Goal: Task Accomplishment & Management: Manage account settings

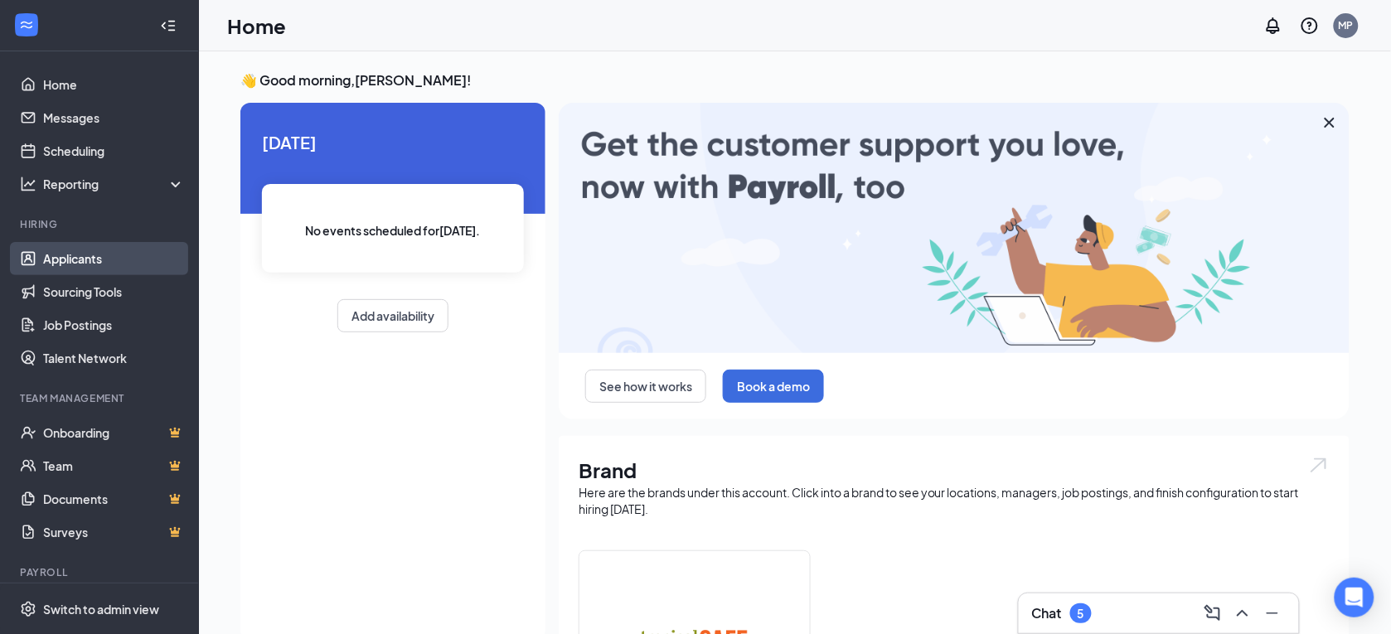
click at [48, 264] on link "Applicants" at bounding box center [114, 258] width 142 height 33
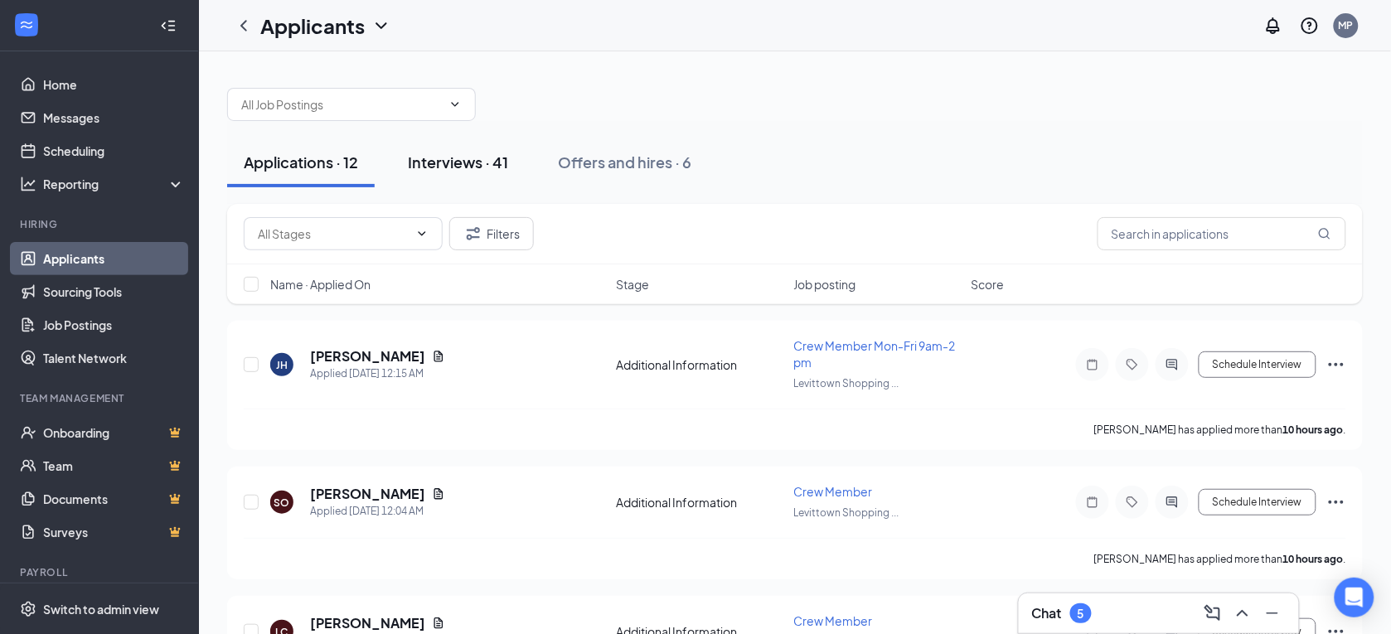
click at [492, 170] on div "Interviews · 41" at bounding box center [458, 162] width 100 height 21
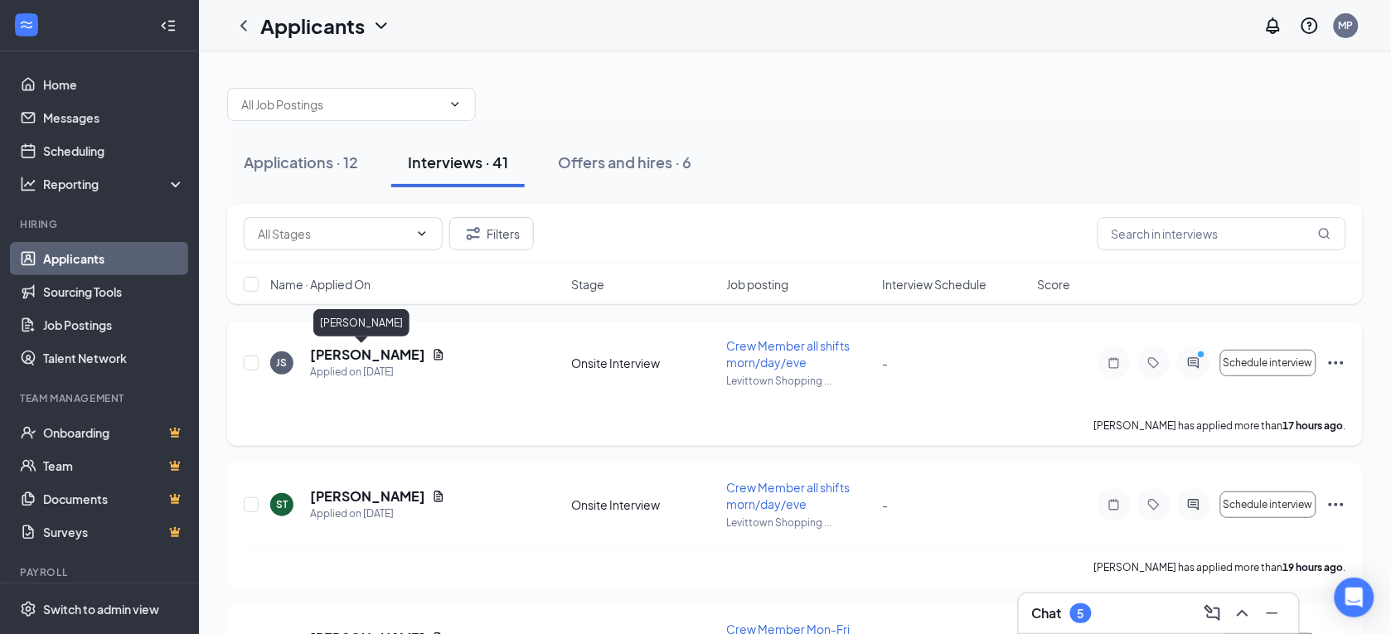
click at [373, 353] on h5 "[PERSON_NAME]" at bounding box center [367, 355] width 115 height 18
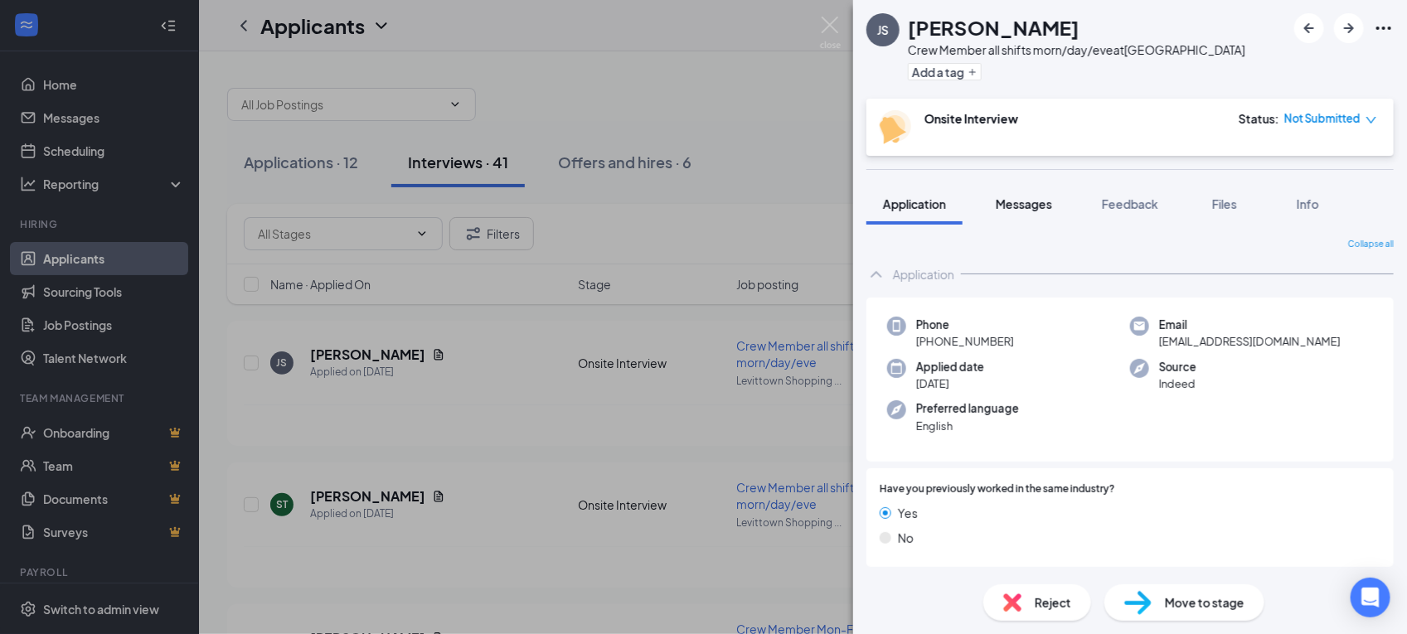
click at [1036, 204] on span "Messages" at bounding box center [1023, 203] width 56 height 15
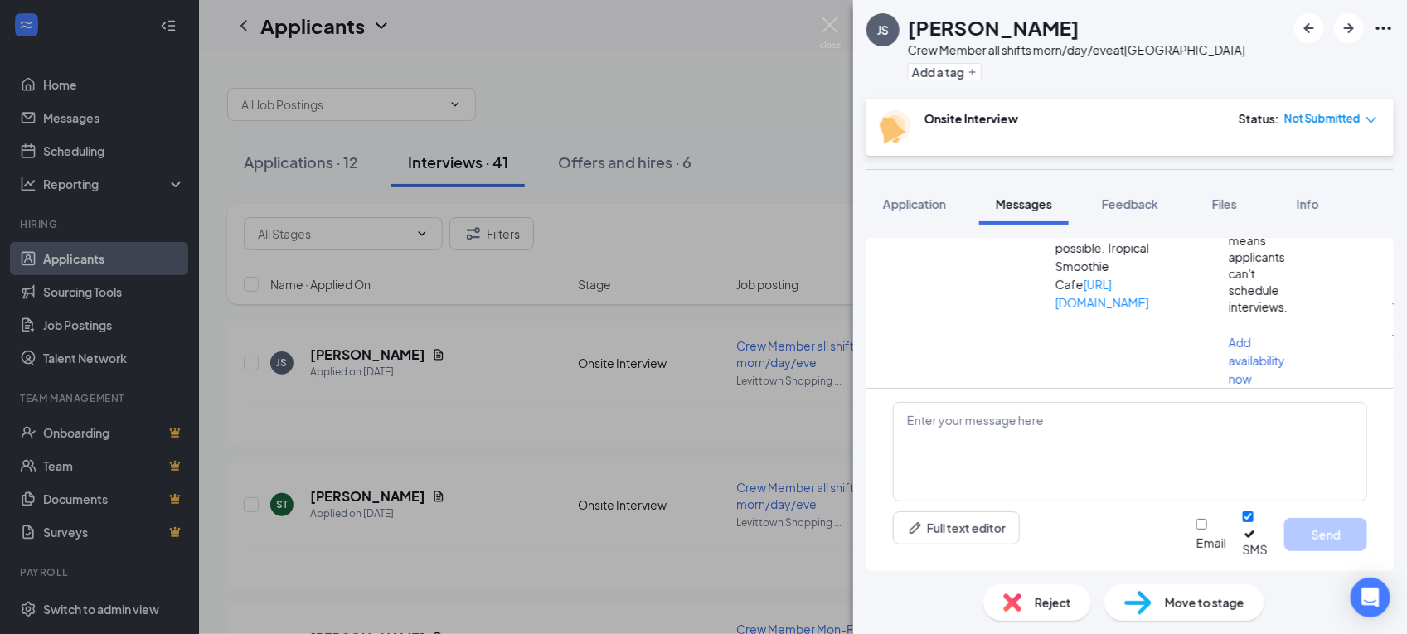
scroll to position [792, 0]
click at [835, 25] on img at bounding box center [830, 33] width 21 height 32
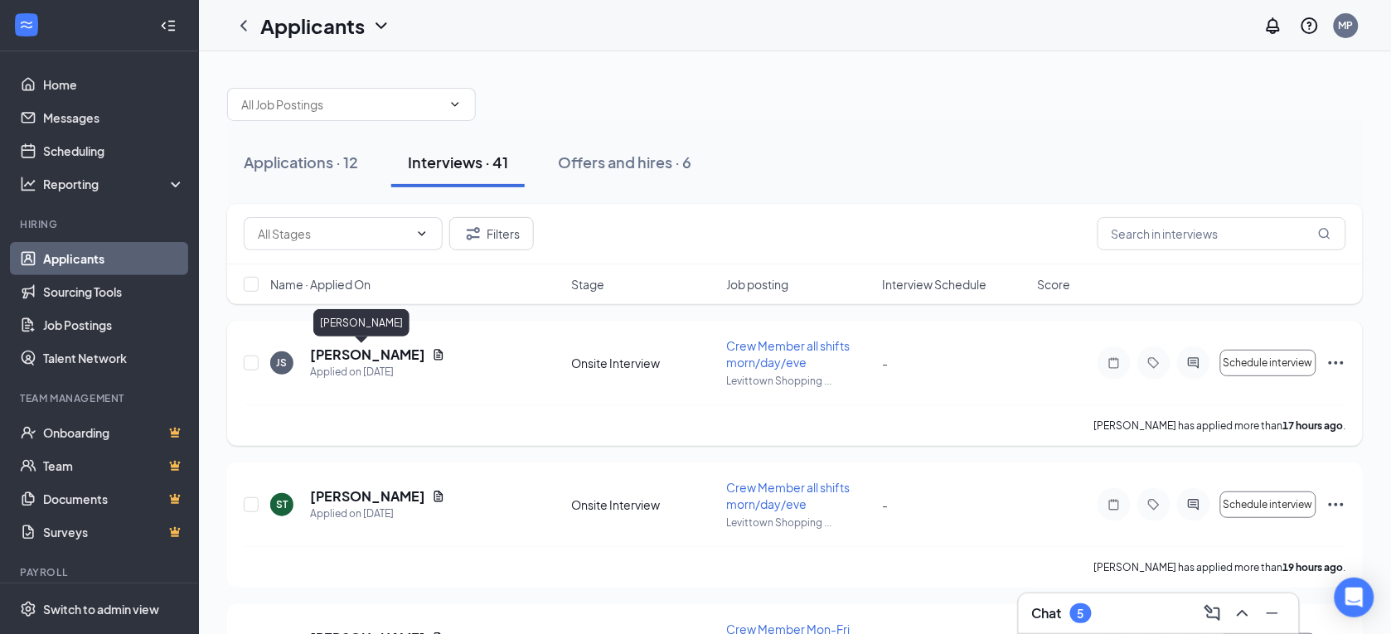
click at [351, 355] on h5 "[PERSON_NAME]" at bounding box center [367, 355] width 115 height 18
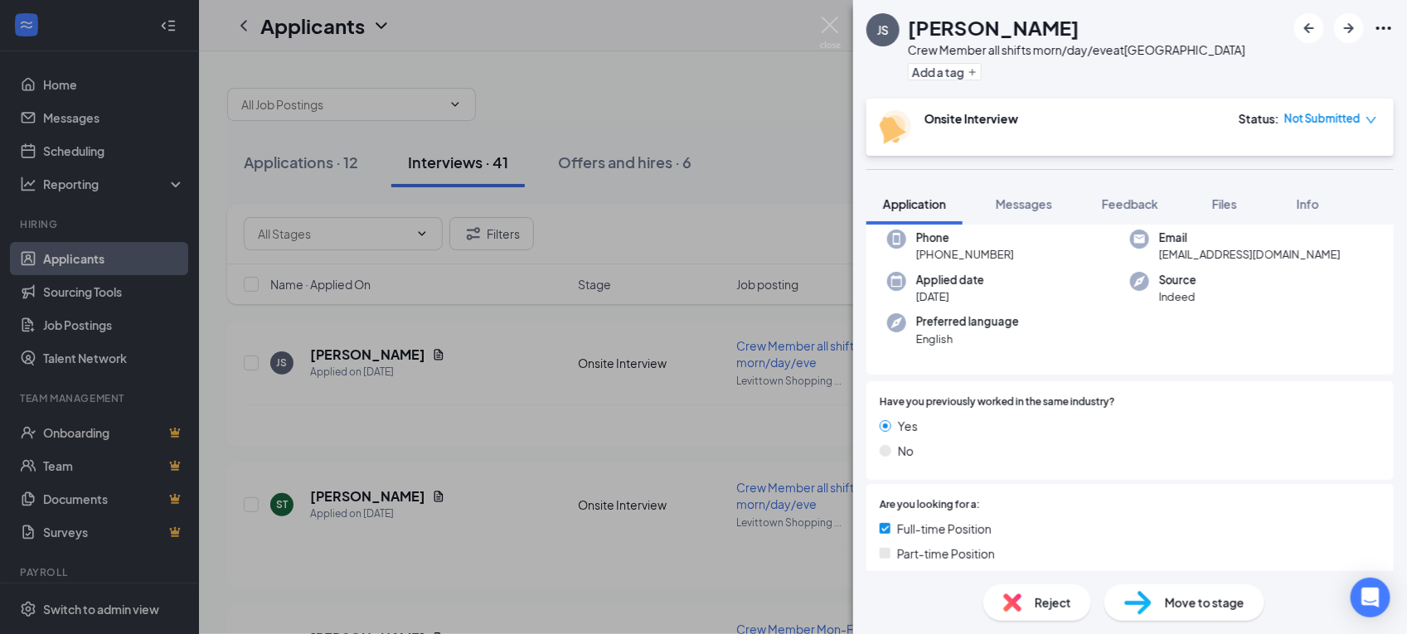
scroll to position [207, 0]
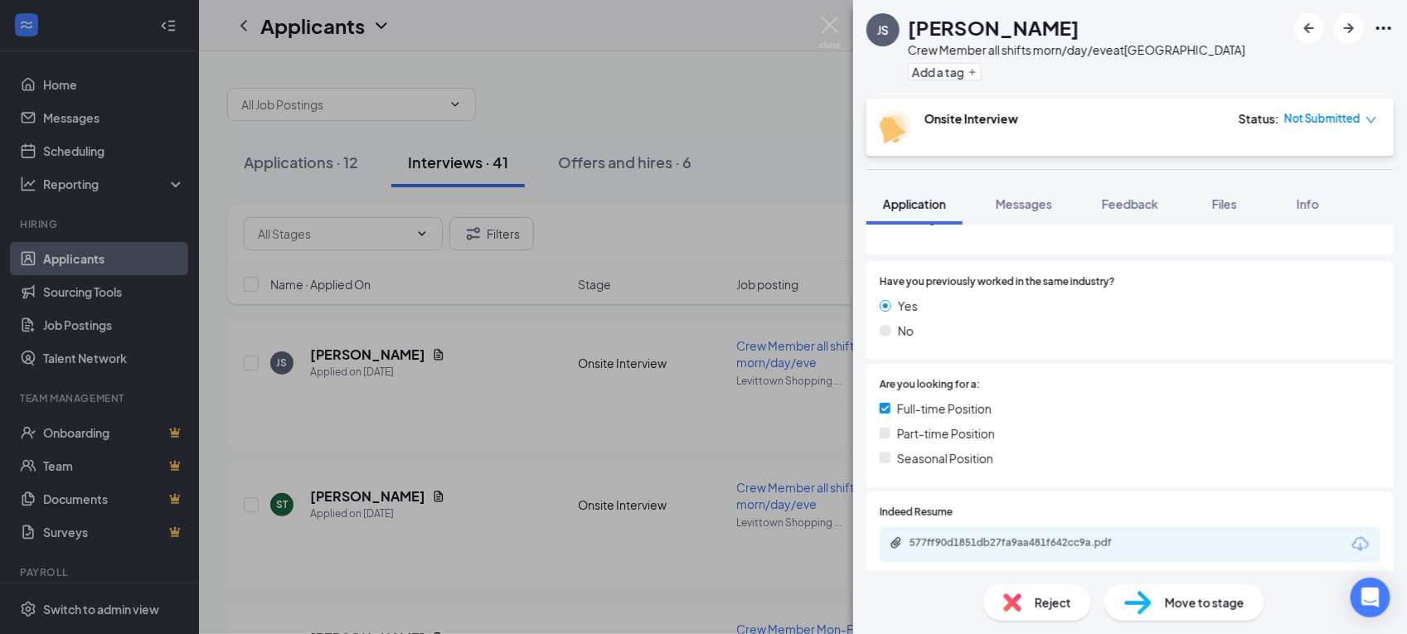
click at [988, 533] on div "577ff90d1851db27fa9aa481f642cc9a.pdf" at bounding box center [1129, 544] width 501 height 35
click at [988, 540] on div "577ff90d1851db27fa9aa481f642cc9a.pdf" at bounding box center [1025, 542] width 232 height 13
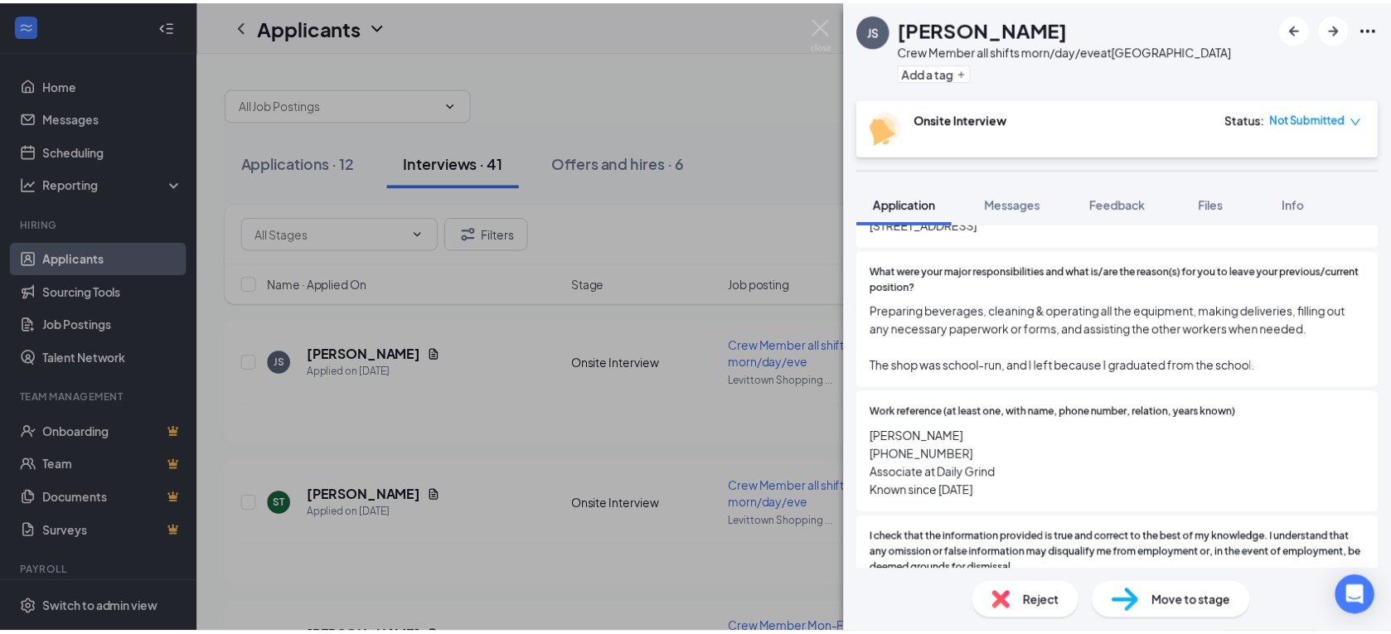
scroll to position [725, 0]
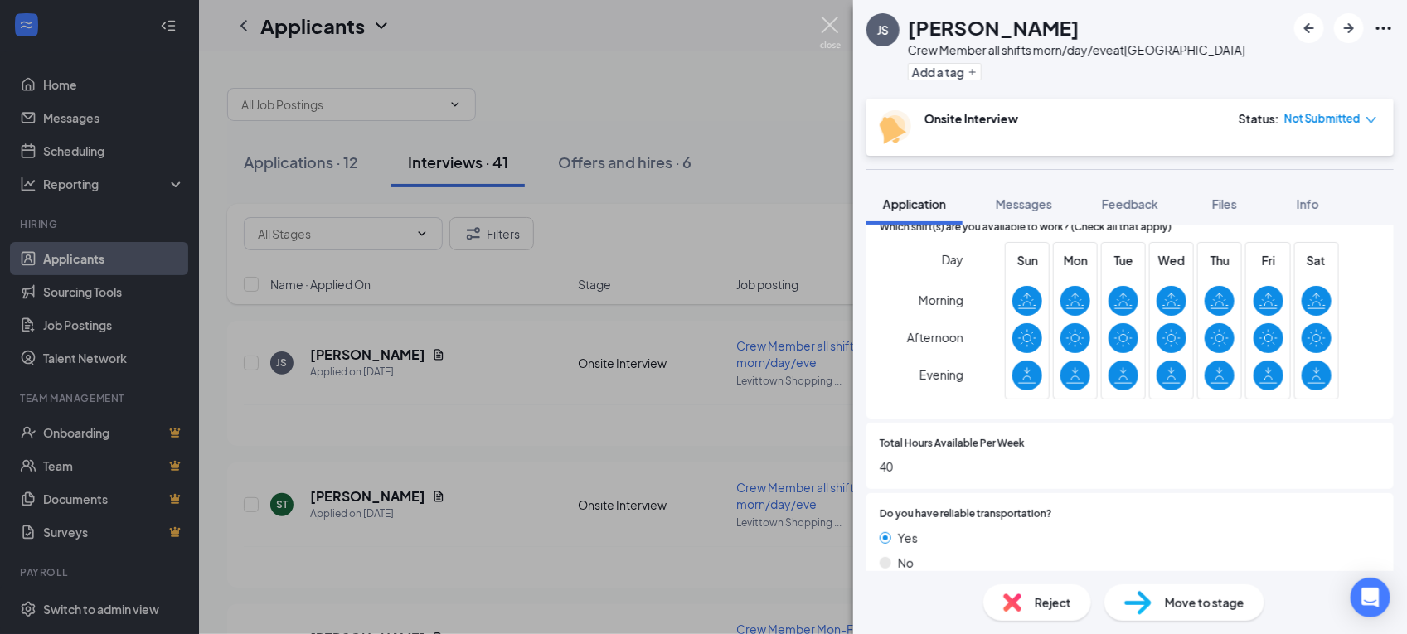
click at [826, 27] on img at bounding box center [830, 33] width 21 height 32
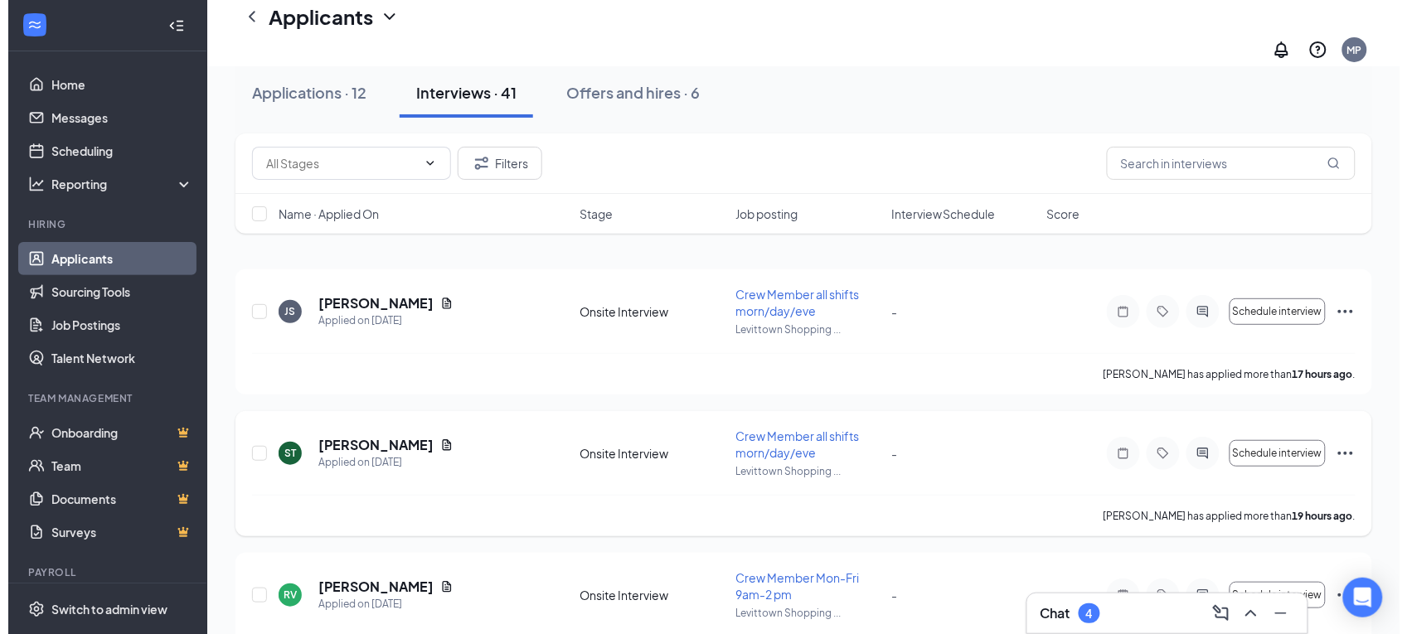
scroll to position [104, 0]
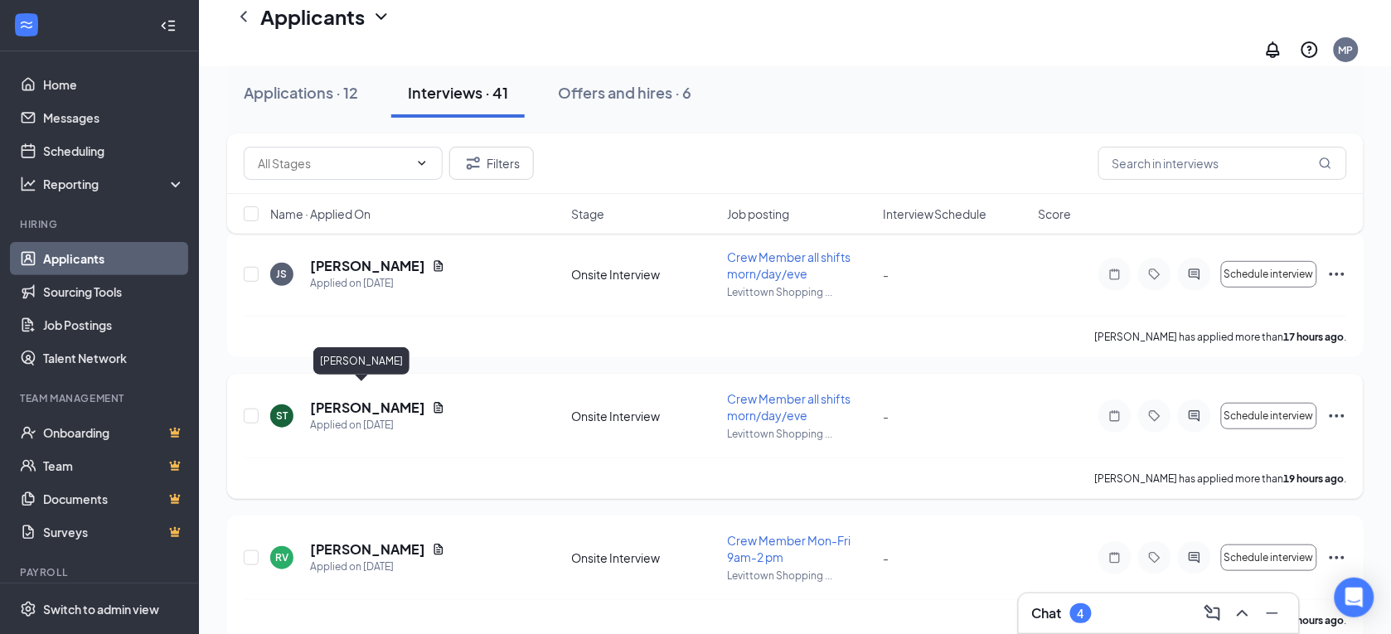
click at [358, 399] on h5 "[PERSON_NAME]" at bounding box center [367, 408] width 115 height 18
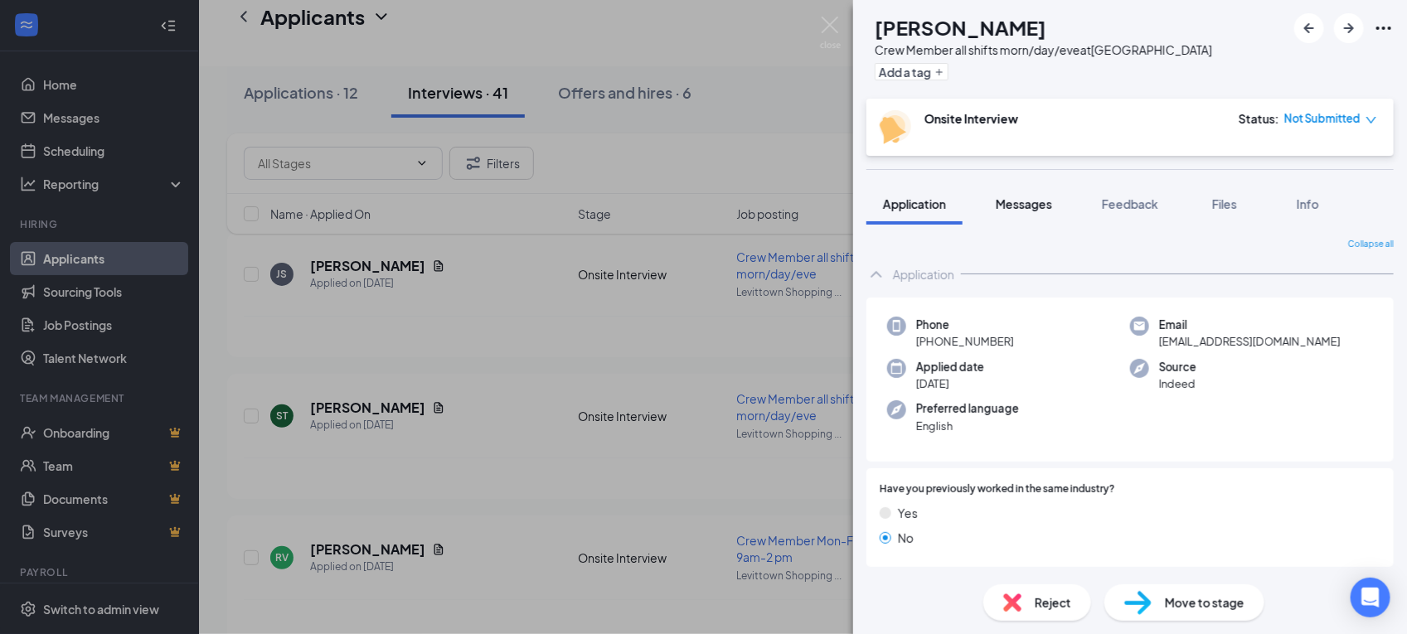
click at [1037, 204] on span "Messages" at bounding box center [1023, 203] width 56 height 15
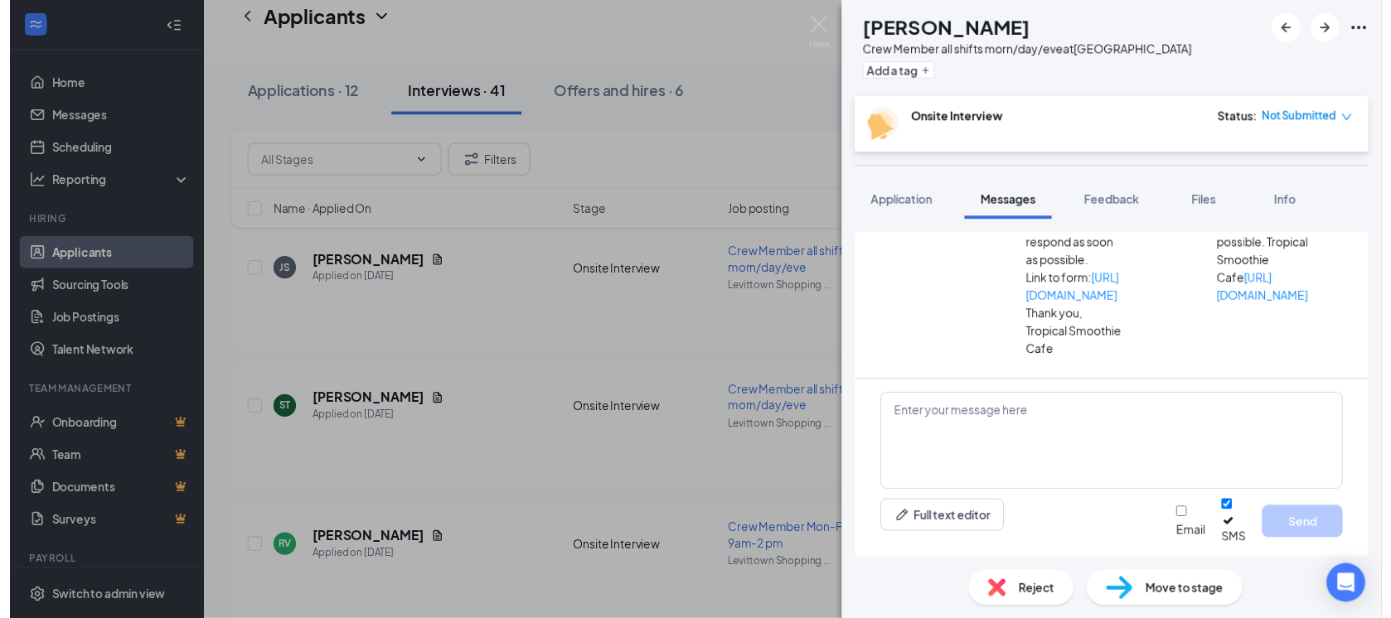
scroll to position [412, 0]
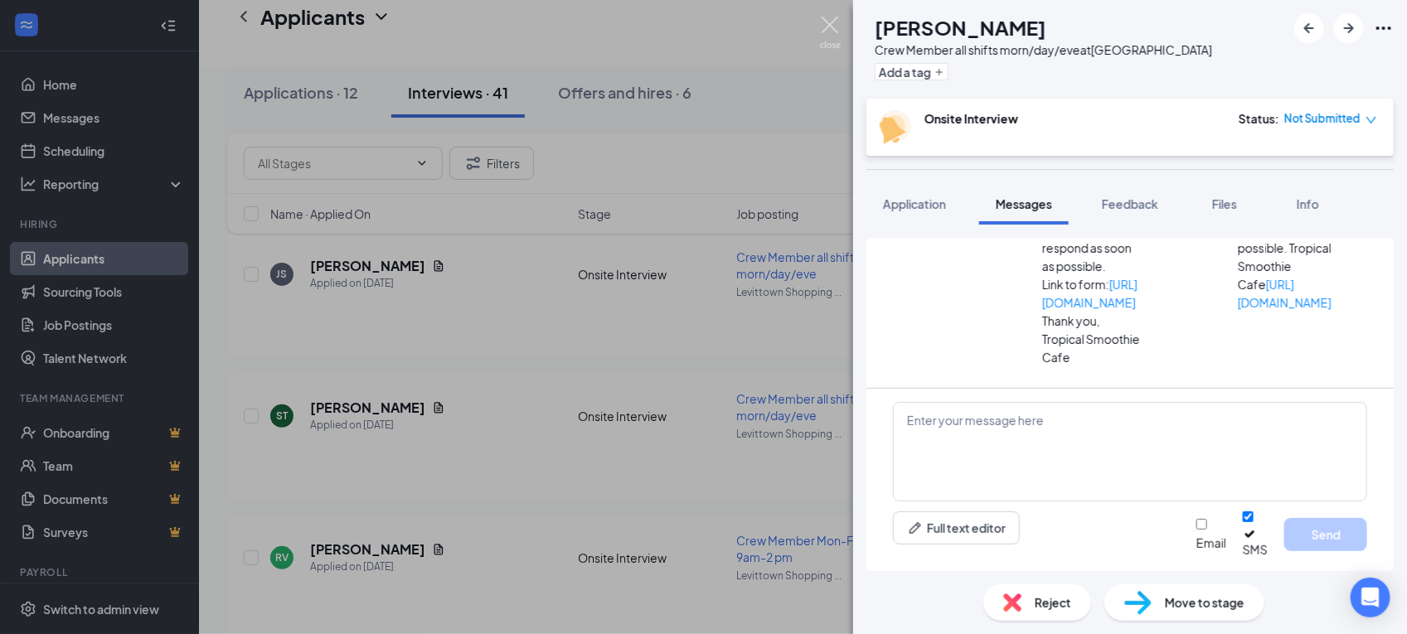
click at [833, 27] on img at bounding box center [830, 33] width 21 height 32
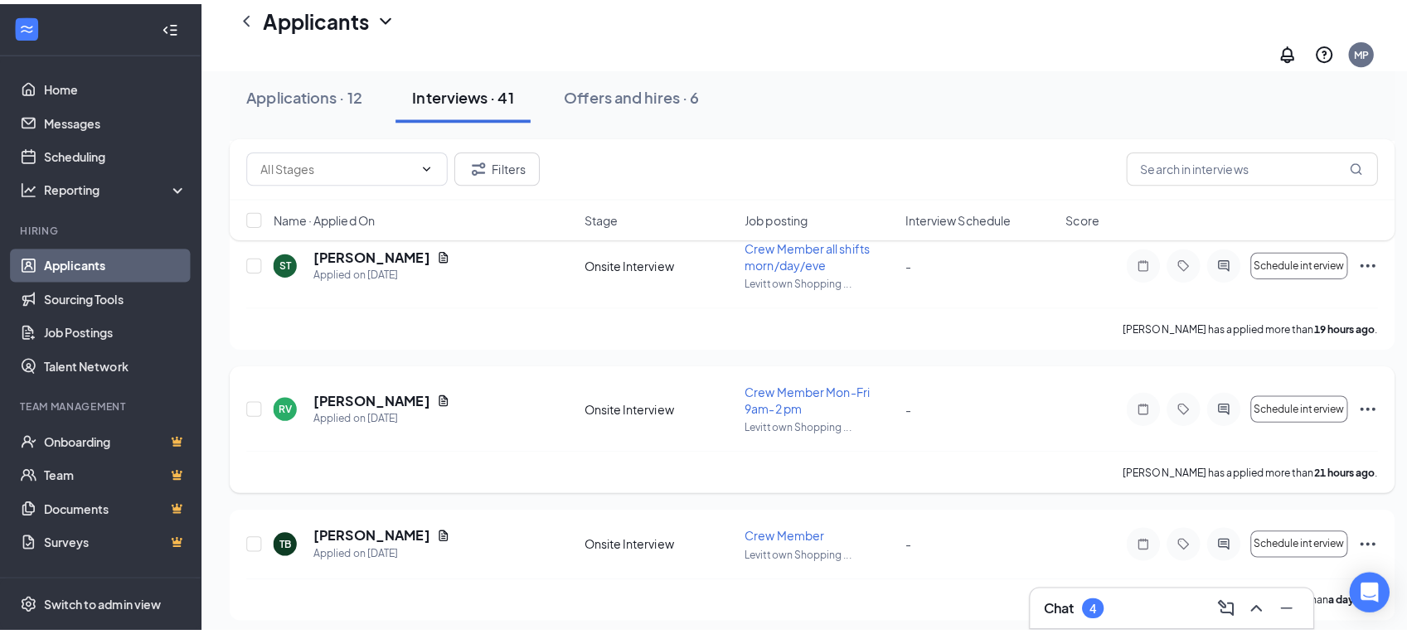
scroll to position [311, 0]
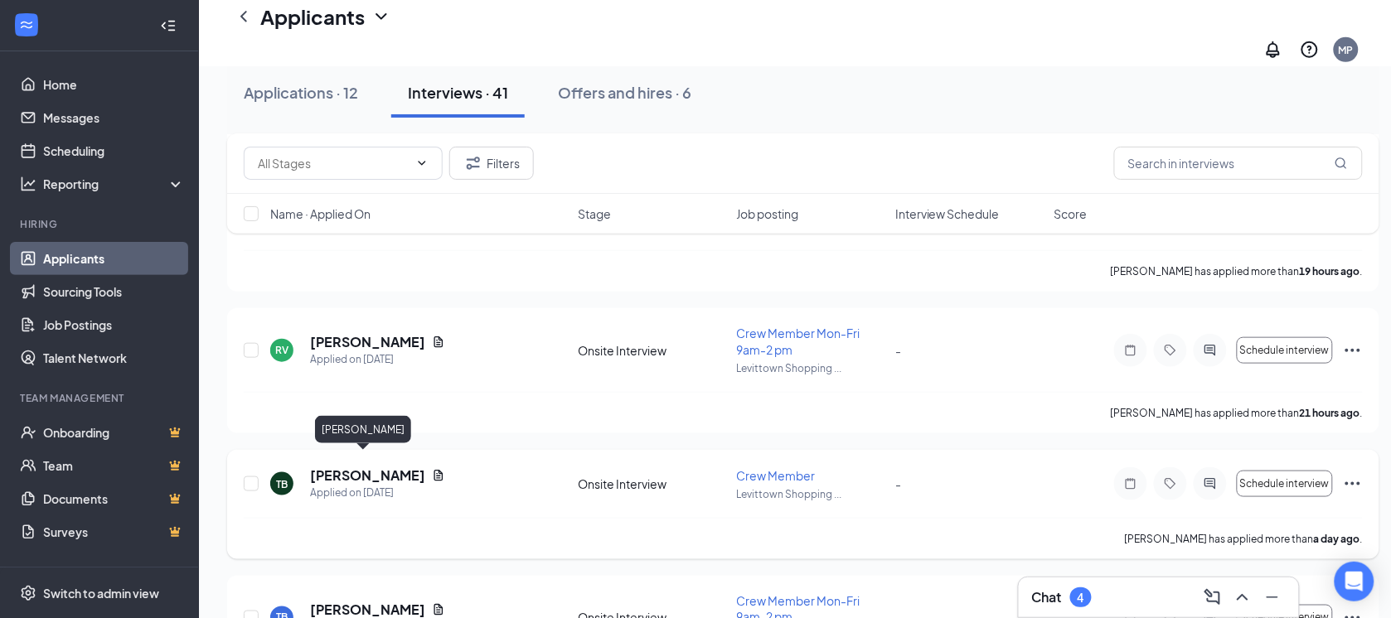
click at [371, 467] on h5 "[PERSON_NAME]" at bounding box center [367, 476] width 115 height 18
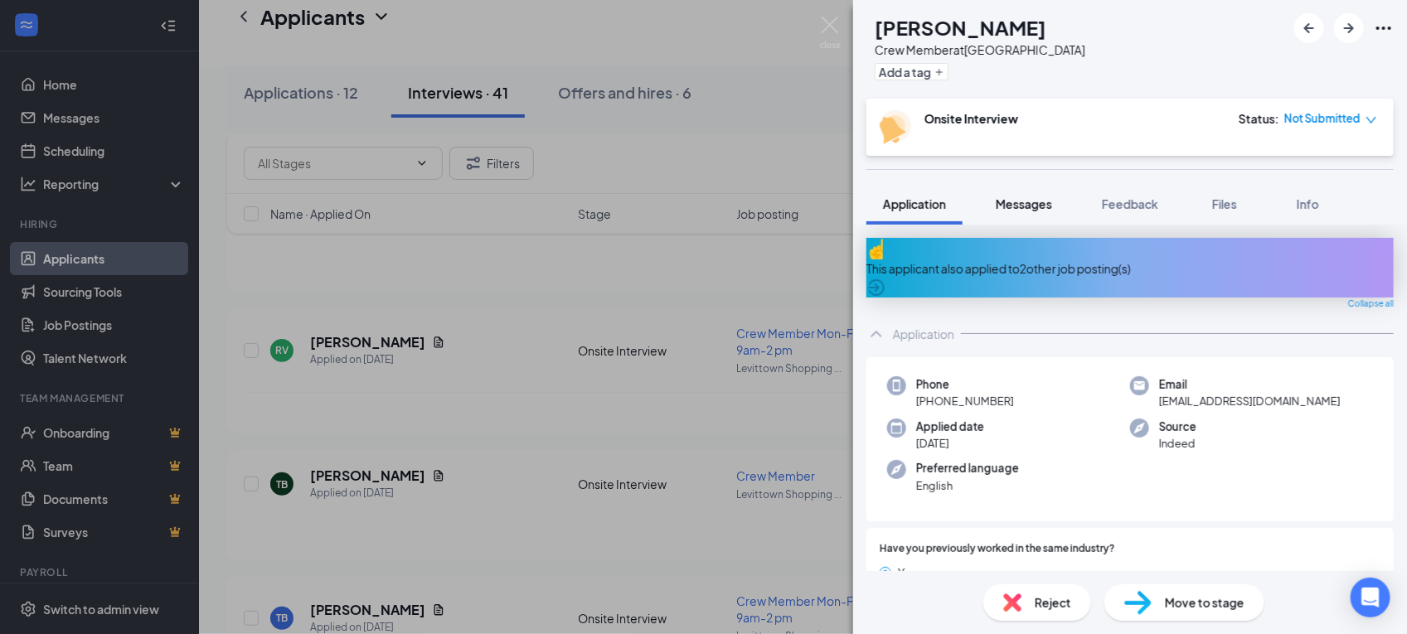
click at [1034, 211] on div "Messages" at bounding box center [1023, 204] width 56 height 17
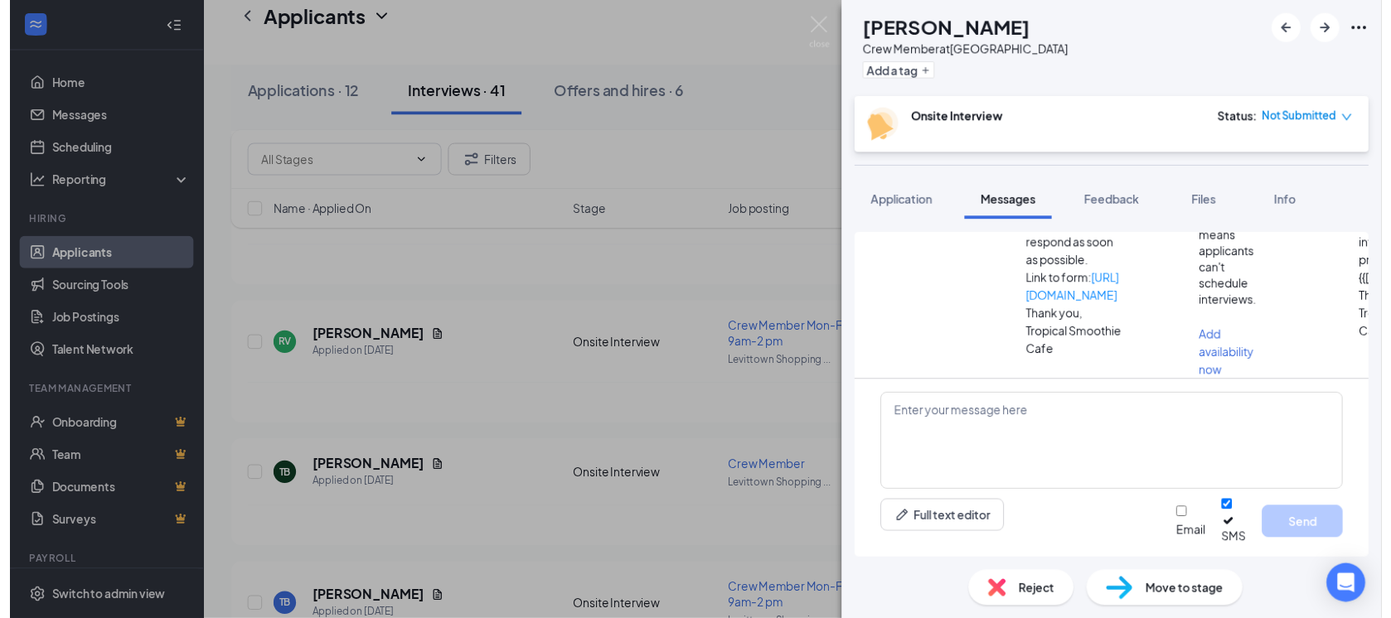
scroll to position [334, 0]
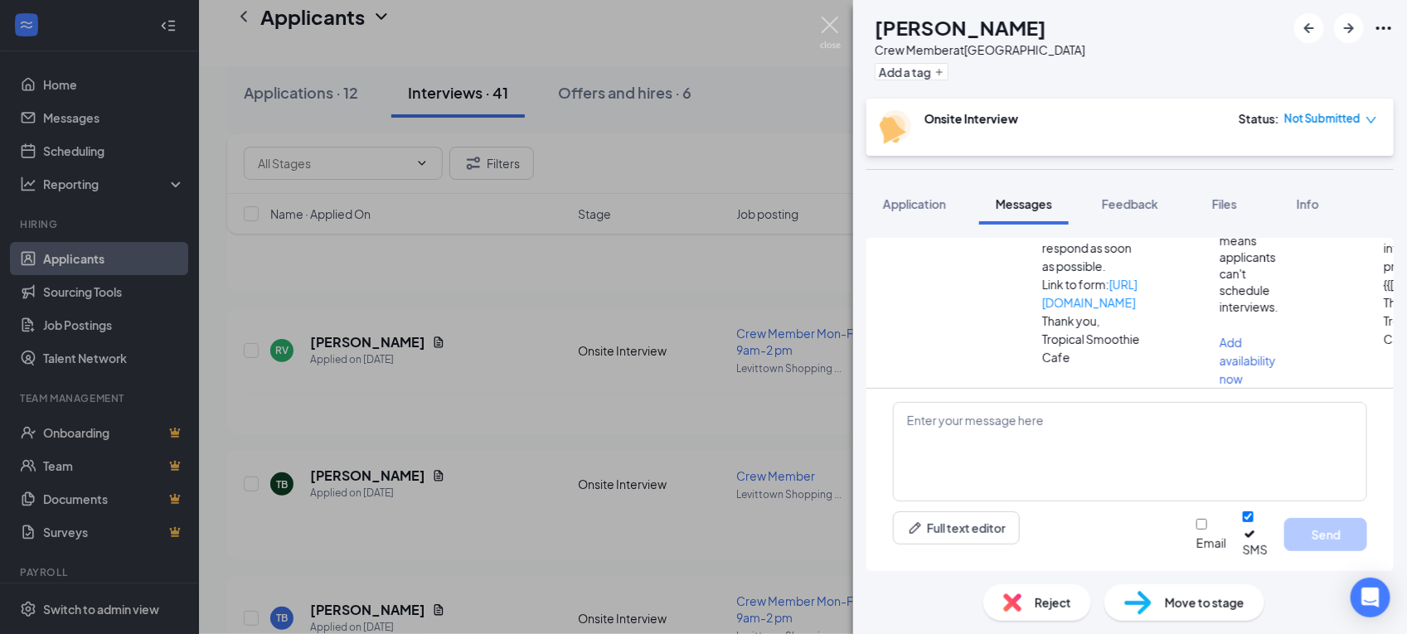
click at [830, 25] on img at bounding box center [830, 33] width 21 height 32
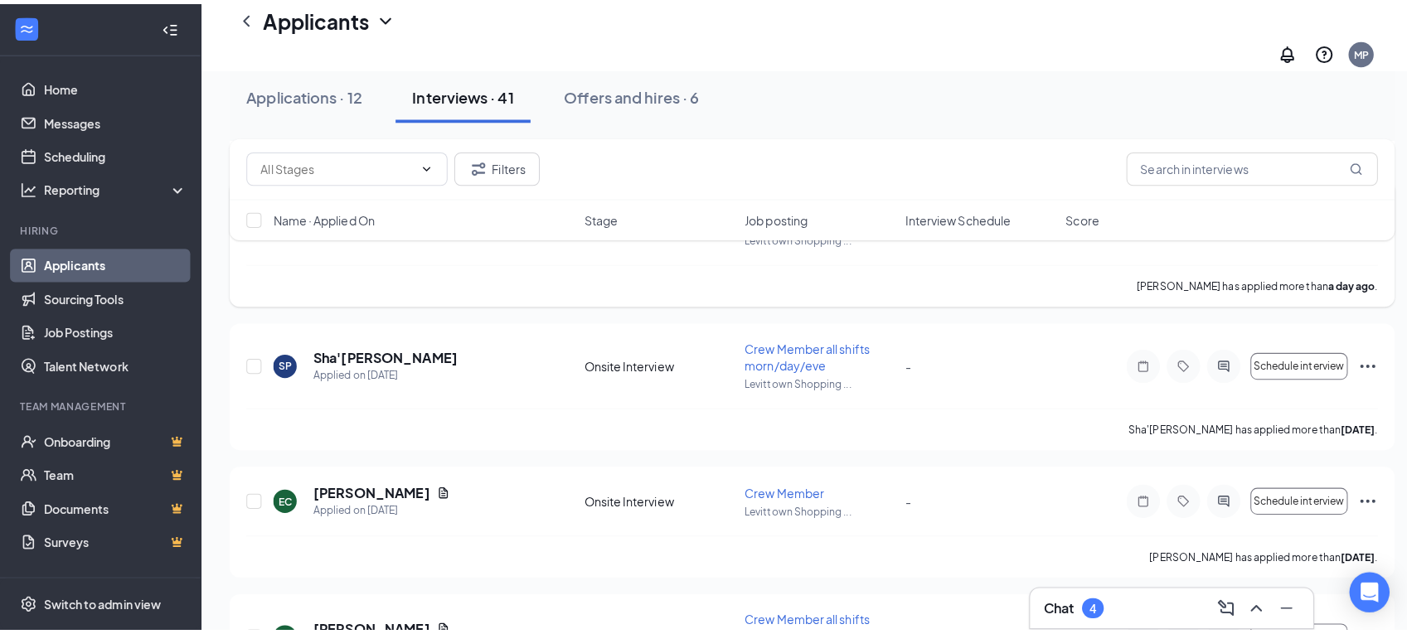
scroll to position [725, 0]
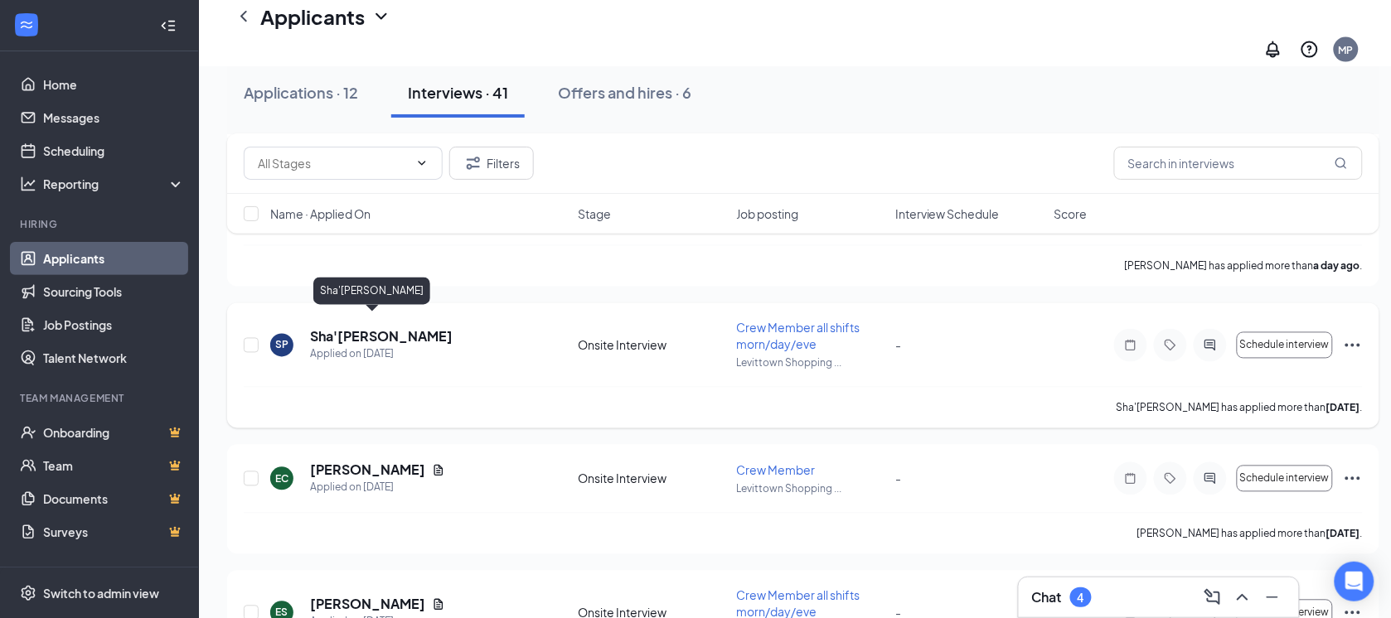
click at [330, 328] on h5 "Sha'[PERSON_NAME]" at bounding box center [381, 337] width 143 height 18
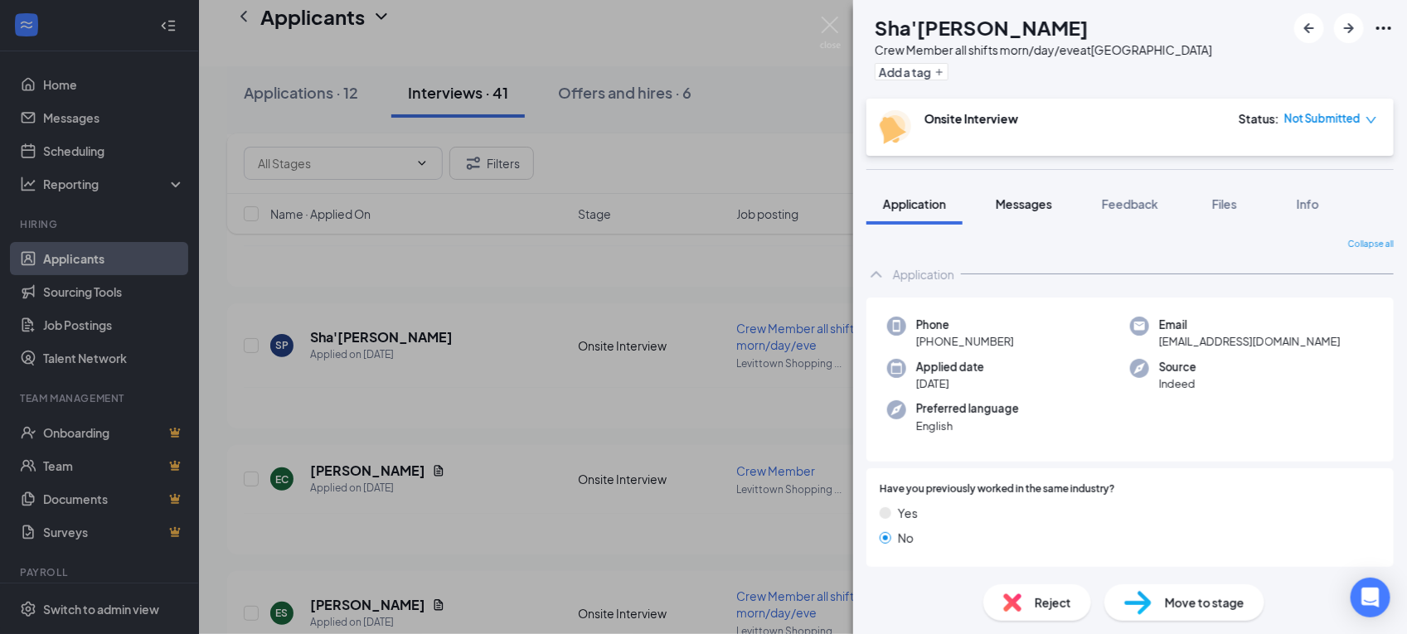
click at [1024, 208] on span "Messages" at bounding box center [1023, 203] width 56 height 15
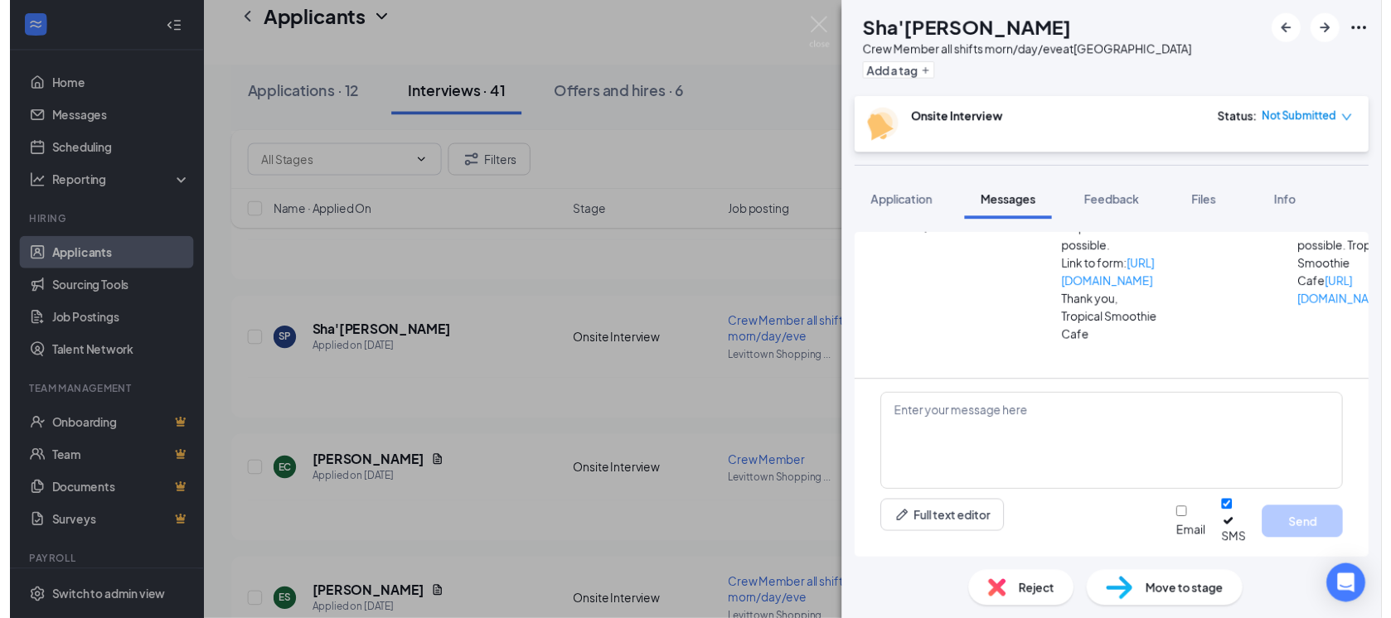
scroll to position [591, 0]
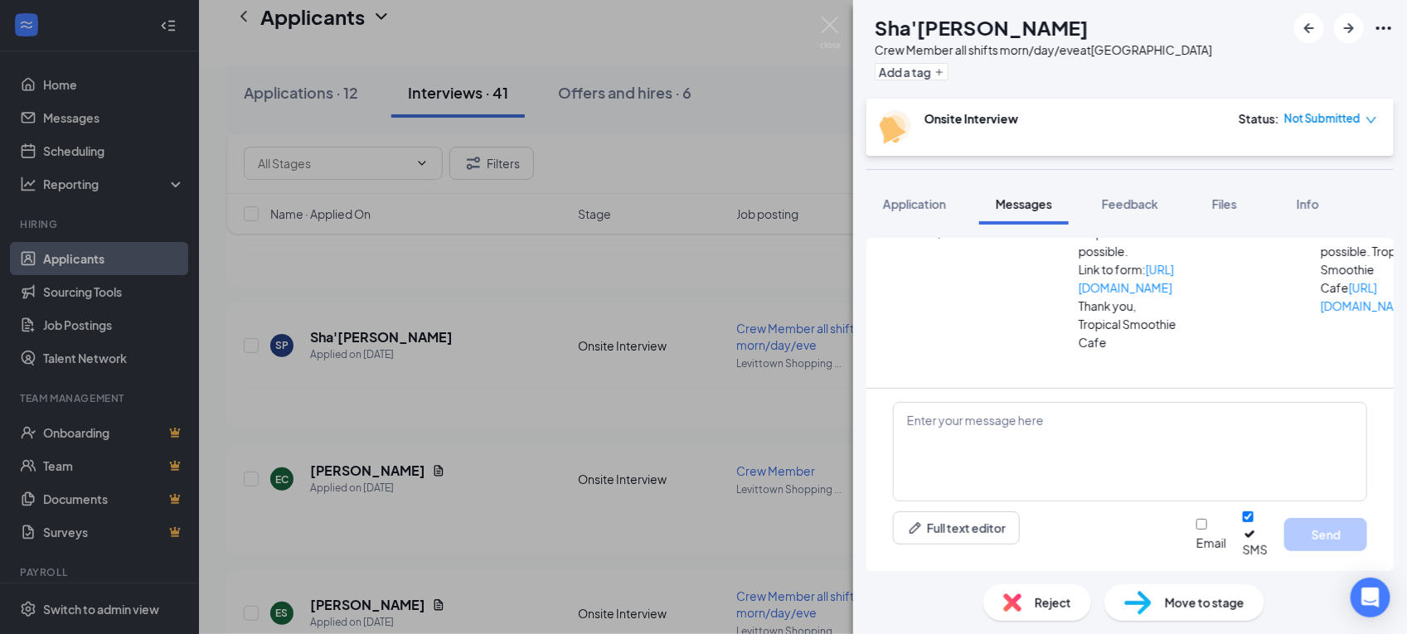
click at [825, 7] on div "SP Sha'[PERSON_NAME] Crew Member all shifts morn/day/eve at [GEOGRAPHIC_DATA] A…" at bounding box center [703, 317] width 1407 height 634
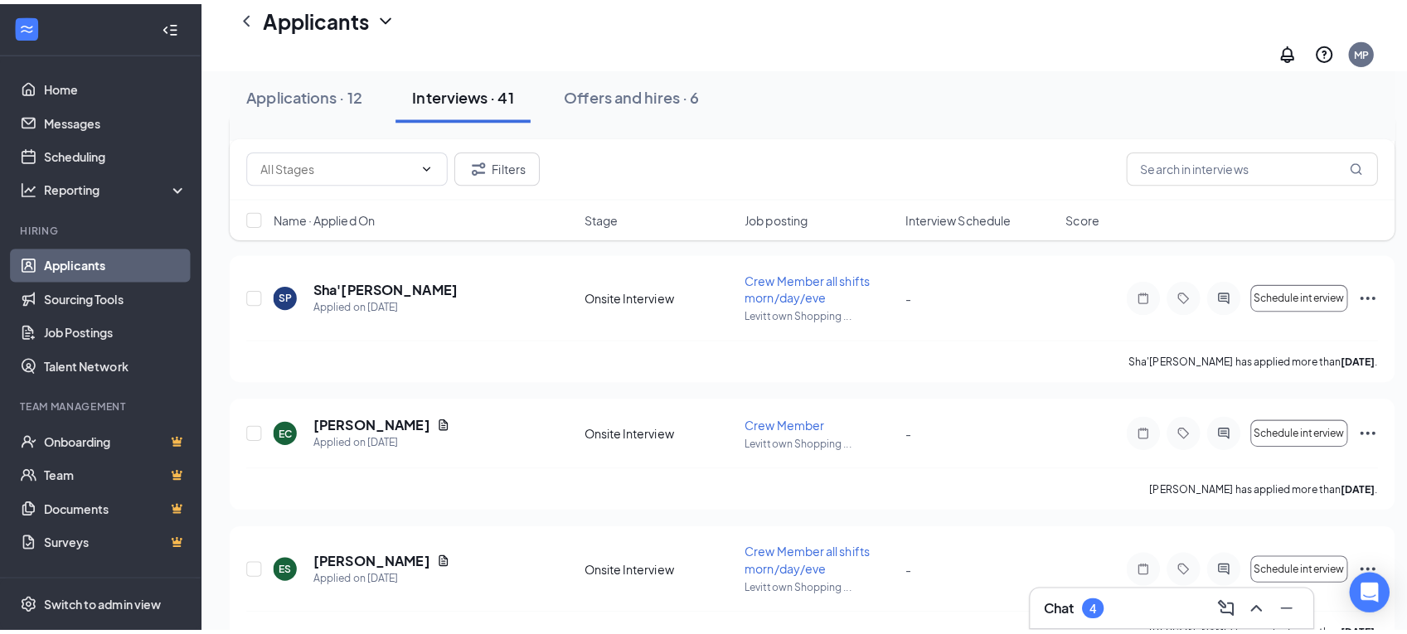
scroll to position [829, 0]
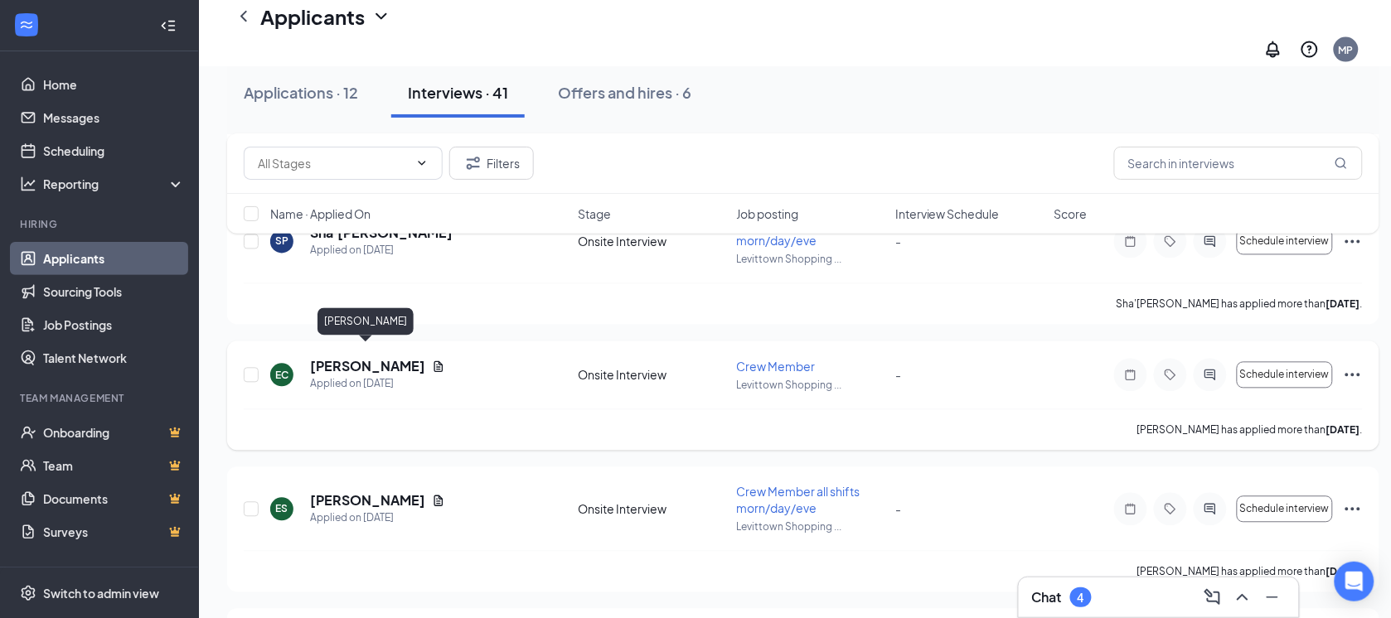
click at [388, 358] on h5 "[PERSON_NAME]" at bounding box center [367, 367] width 115 height 18
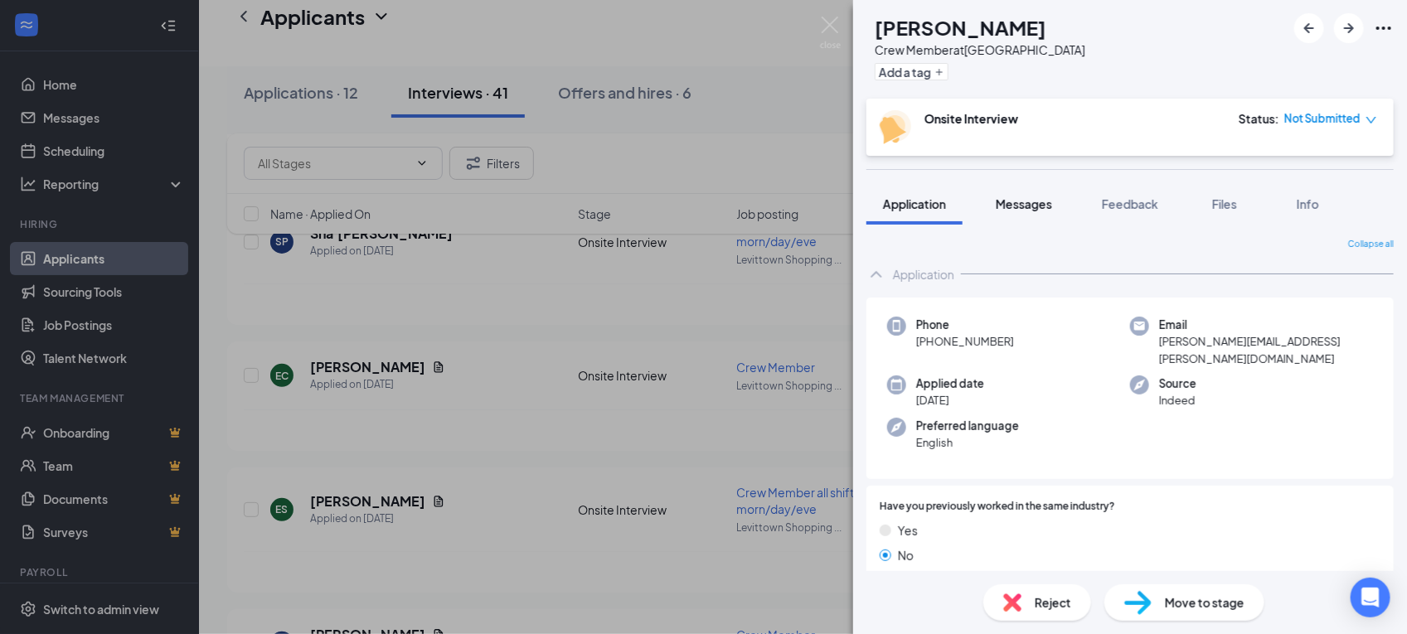
click at [1026, 207] on span "Messages" at bounding box center [1023, 203] width 56 height 15
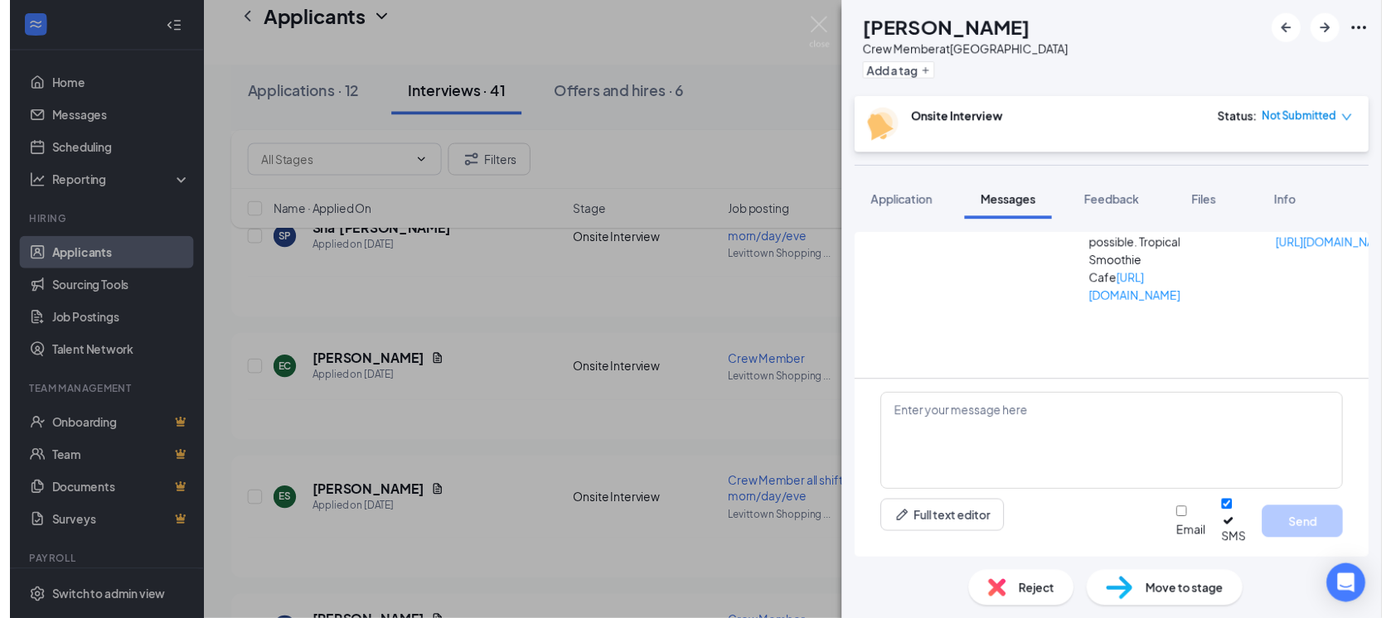
scroll to position [439, 0]
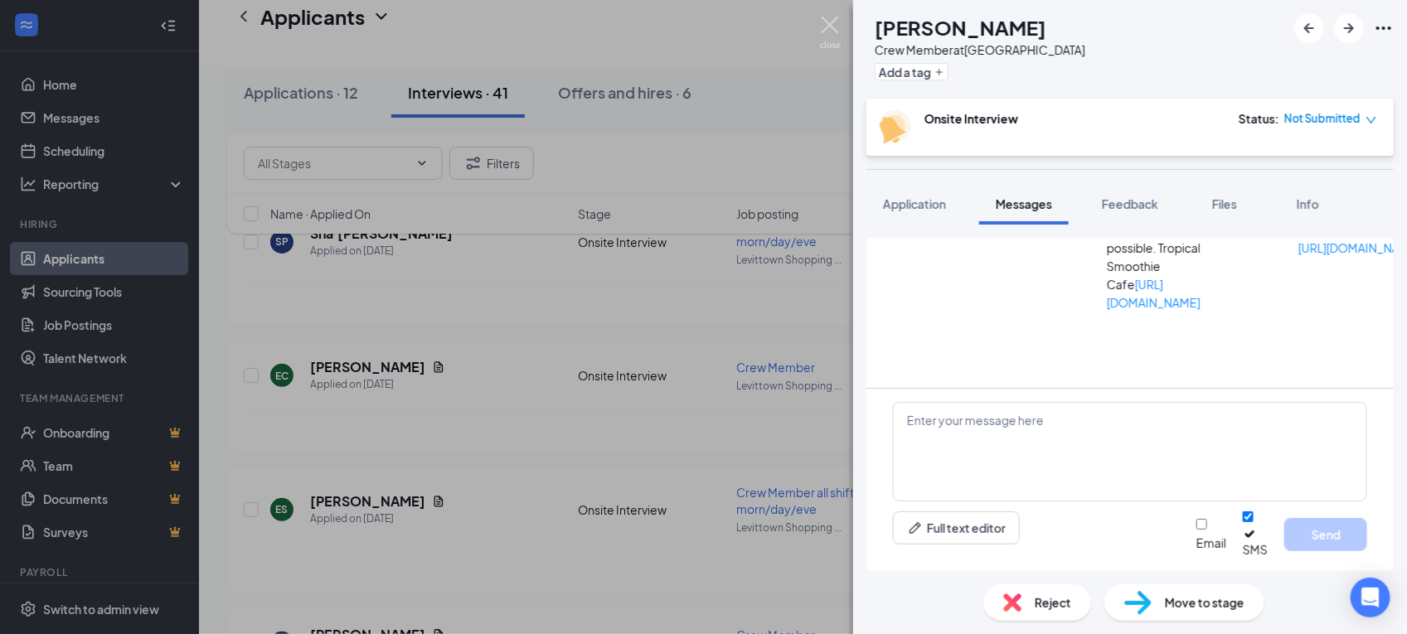
click at [823, 17] on img at bounding box center [830, 33] width 21 height 32
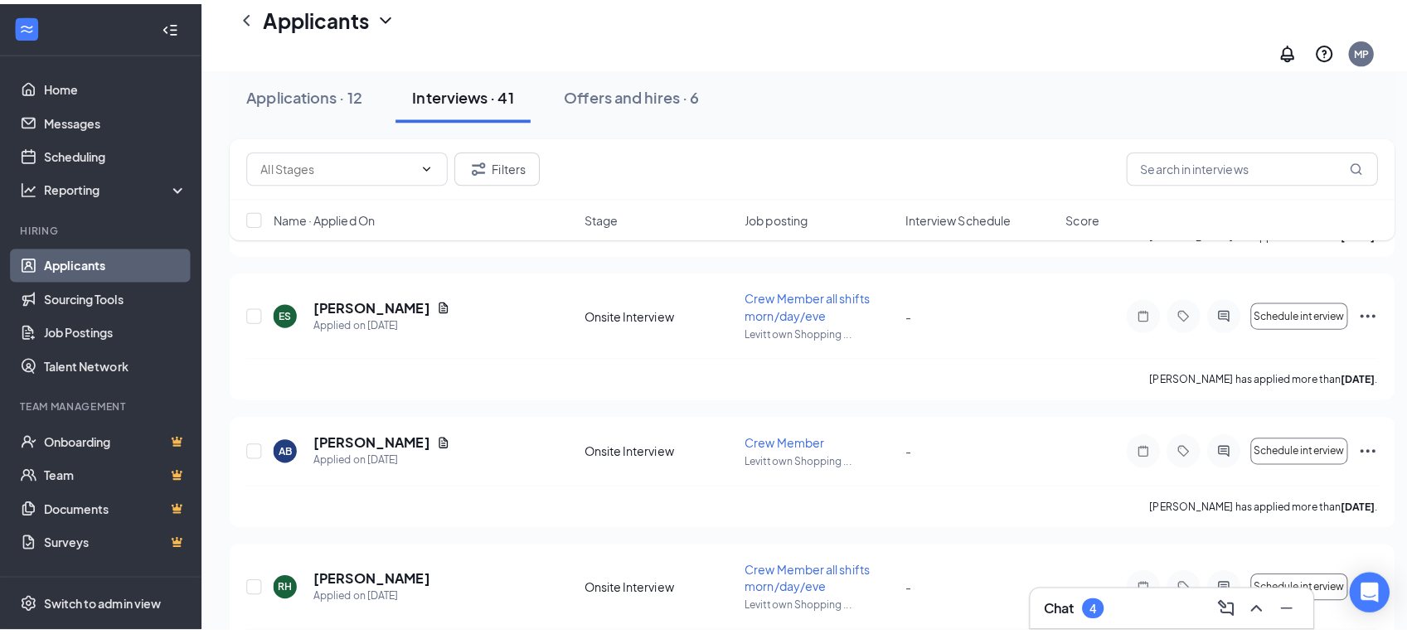
scroll to position [1036, 0]
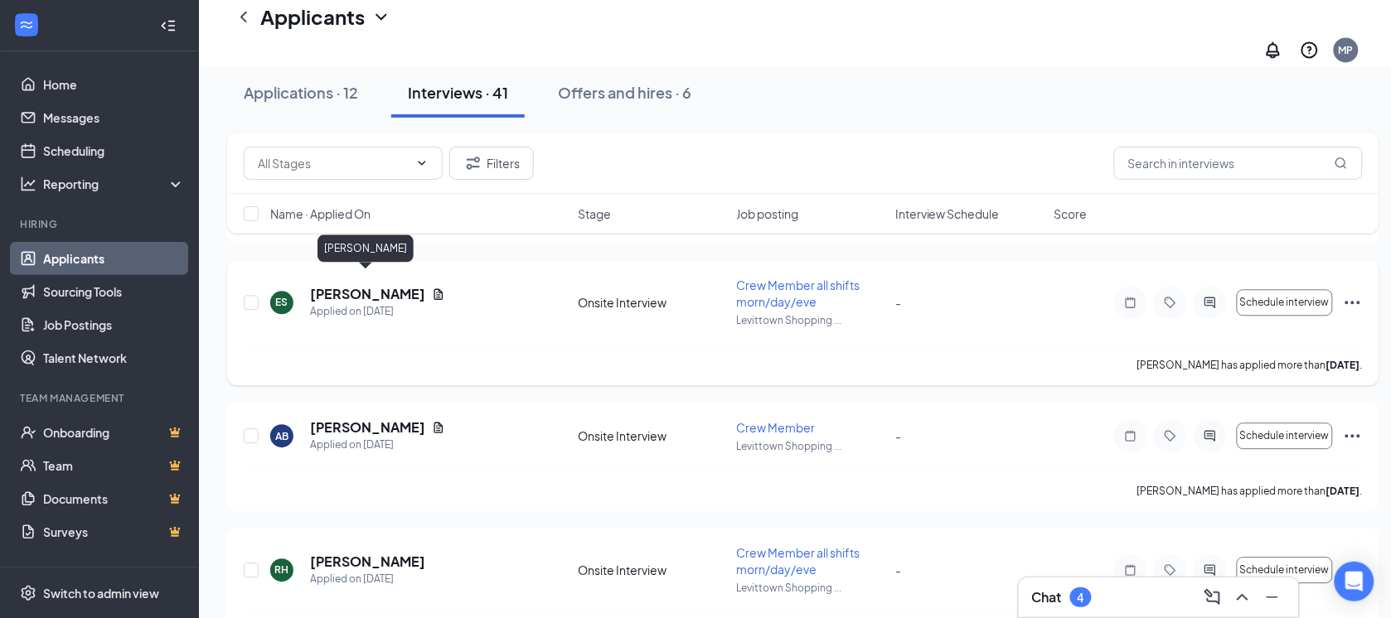
click at [337, 288] on h5 "[PERSON_NAME]" at bounding box center [367, 294] width 115 height 18
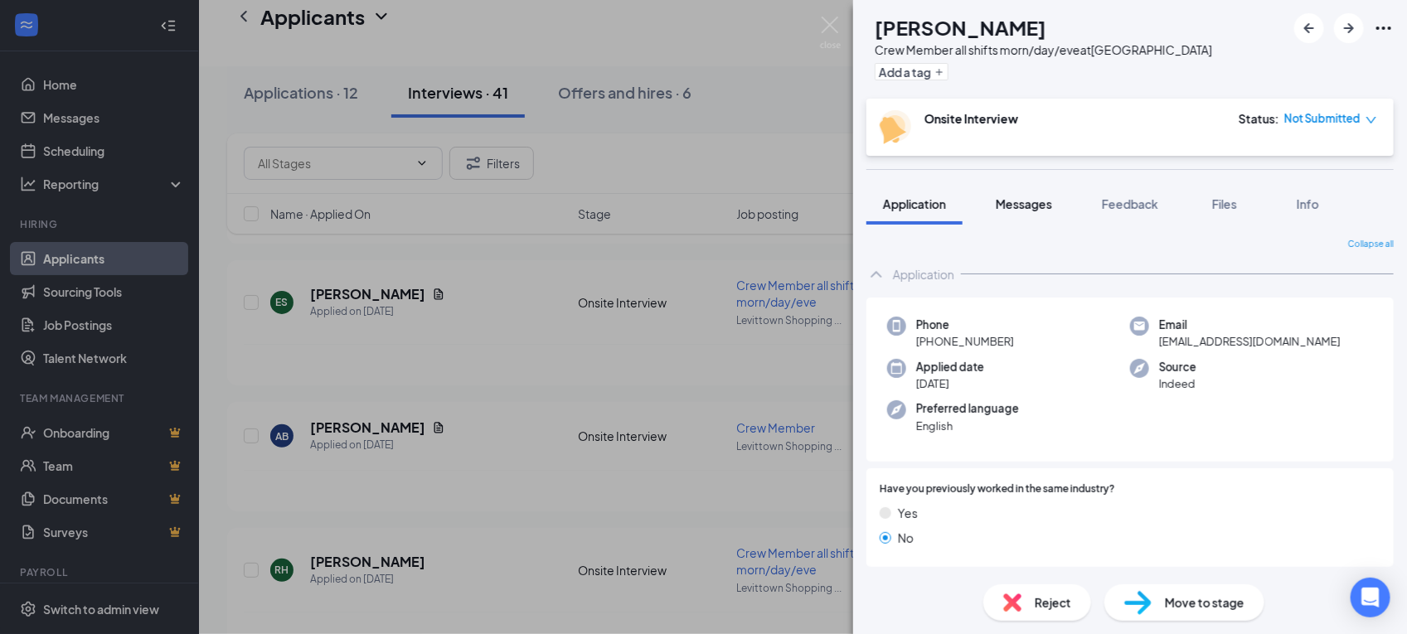
click at [1034, 206] on span "Messages" at bounding box center [1023, 203] width 56 height 15
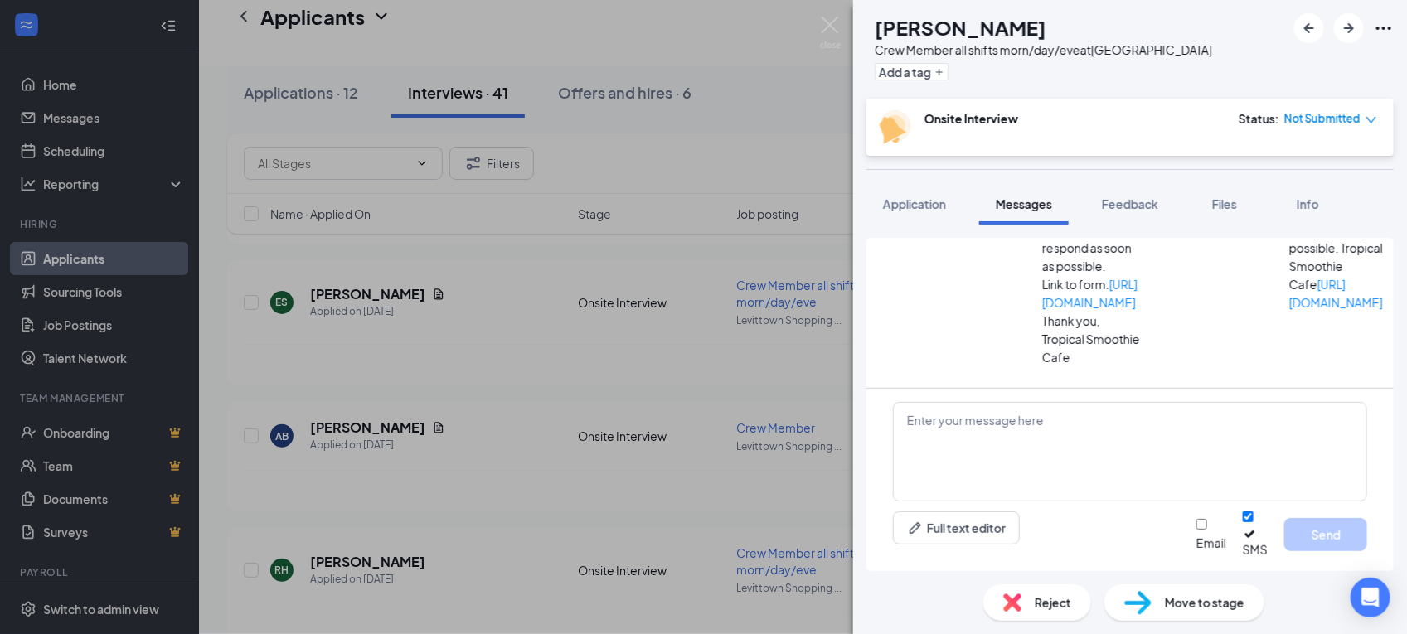
scroll to position [478, 0]
click at [826, 22] on img at bounding box center [830, 33] width 21 height 32
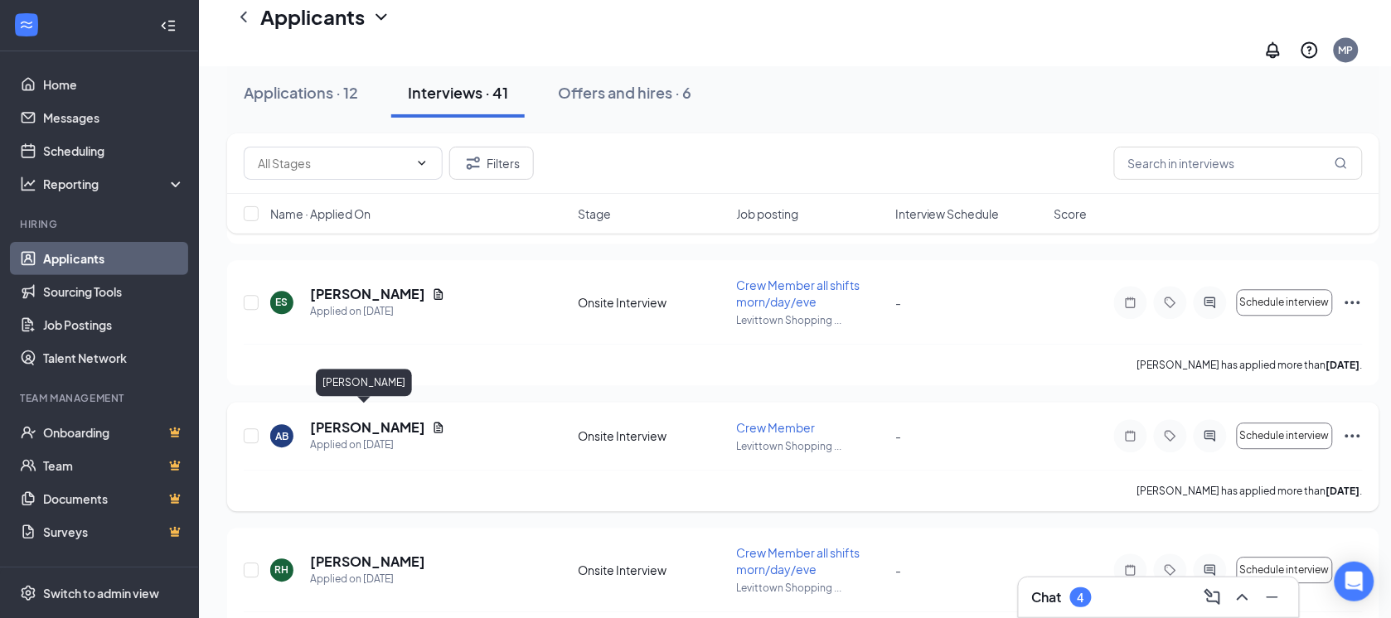
click at [388, 419] on h5 "[PERSON_NAME]" at bounding box center [367, 428] width 115 height 18
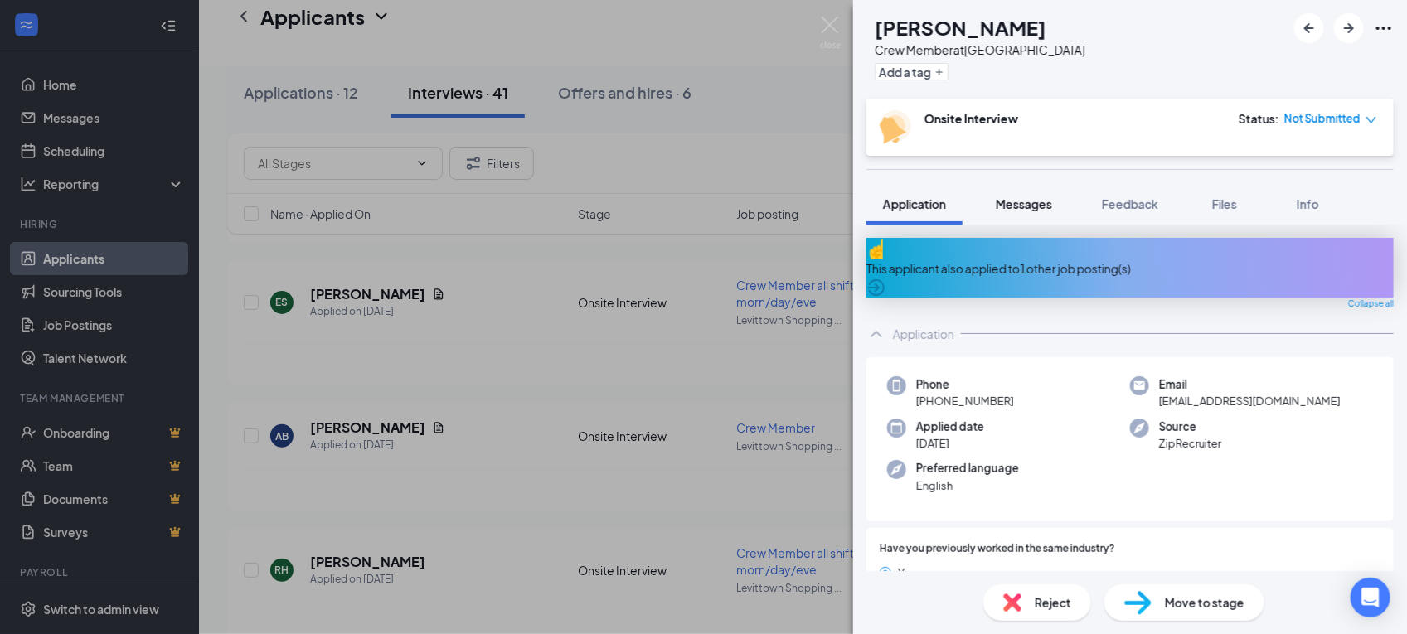
click at [1028, 208] on span "Messages" at bounding box center [1023, 203] width 56 height 15
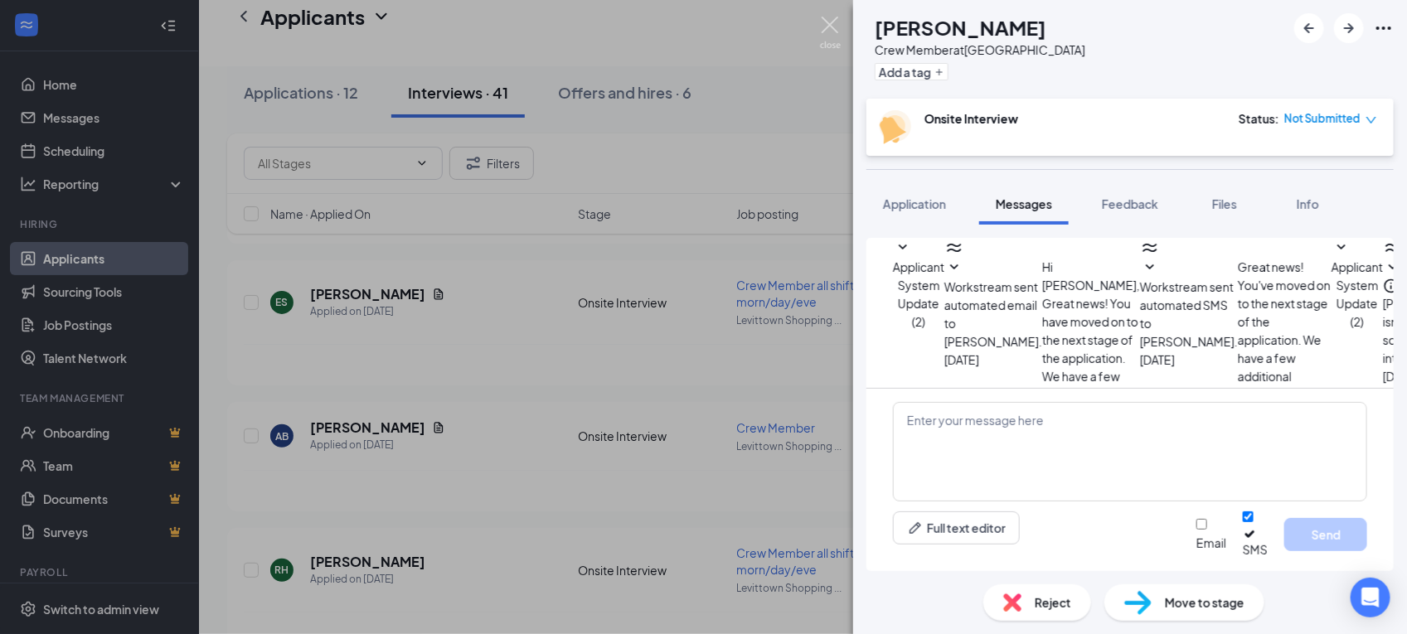
click at [822, 29] on img at bounding box center [830, 33] width 21 height 32
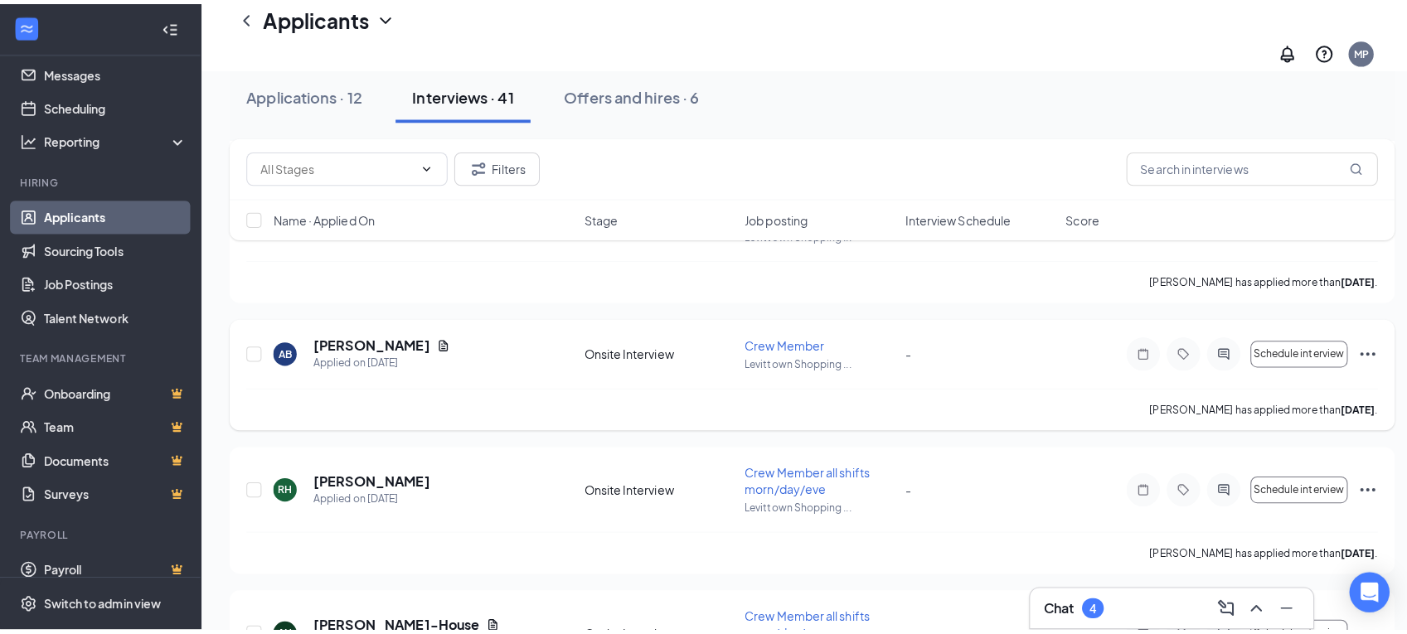
scroll to position [1347, 0]
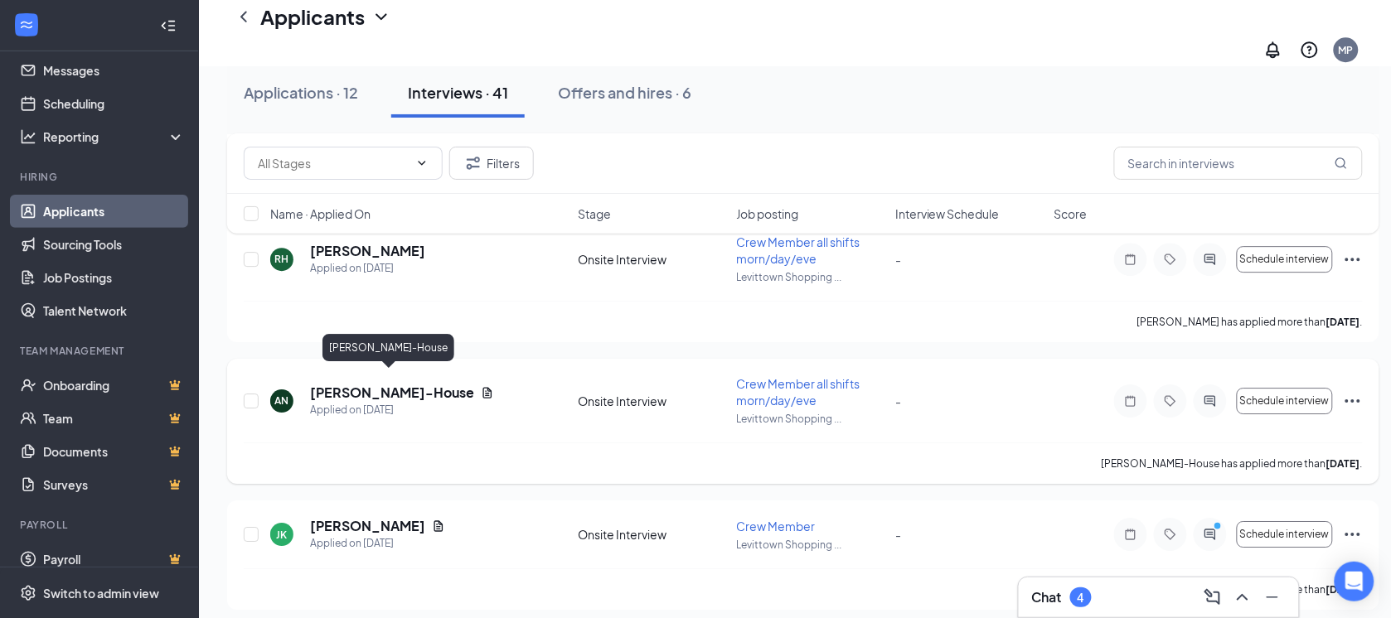
click at [407, 385] on h5 "[PERSON_NAME]-House" at bounding box center [392, 393] width 164 height 18
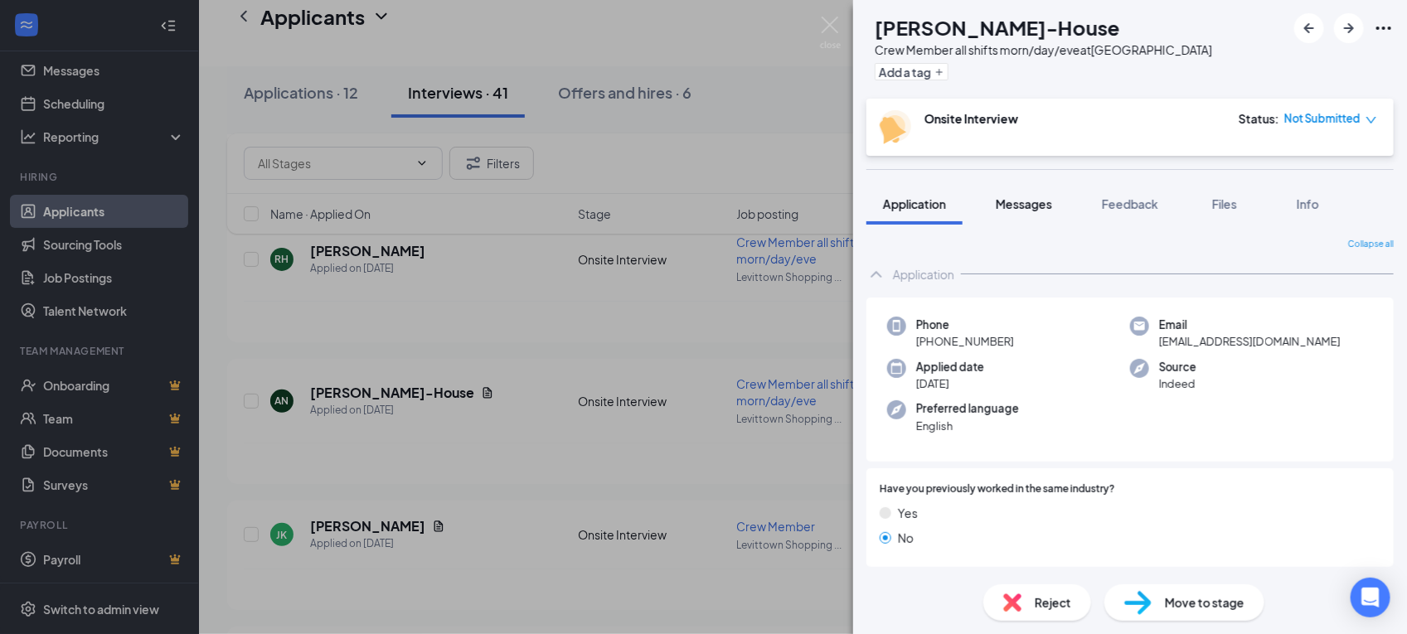
click at [1013, 201] on span "Messages" at bounding box center [1023, 203] width 56 height 15
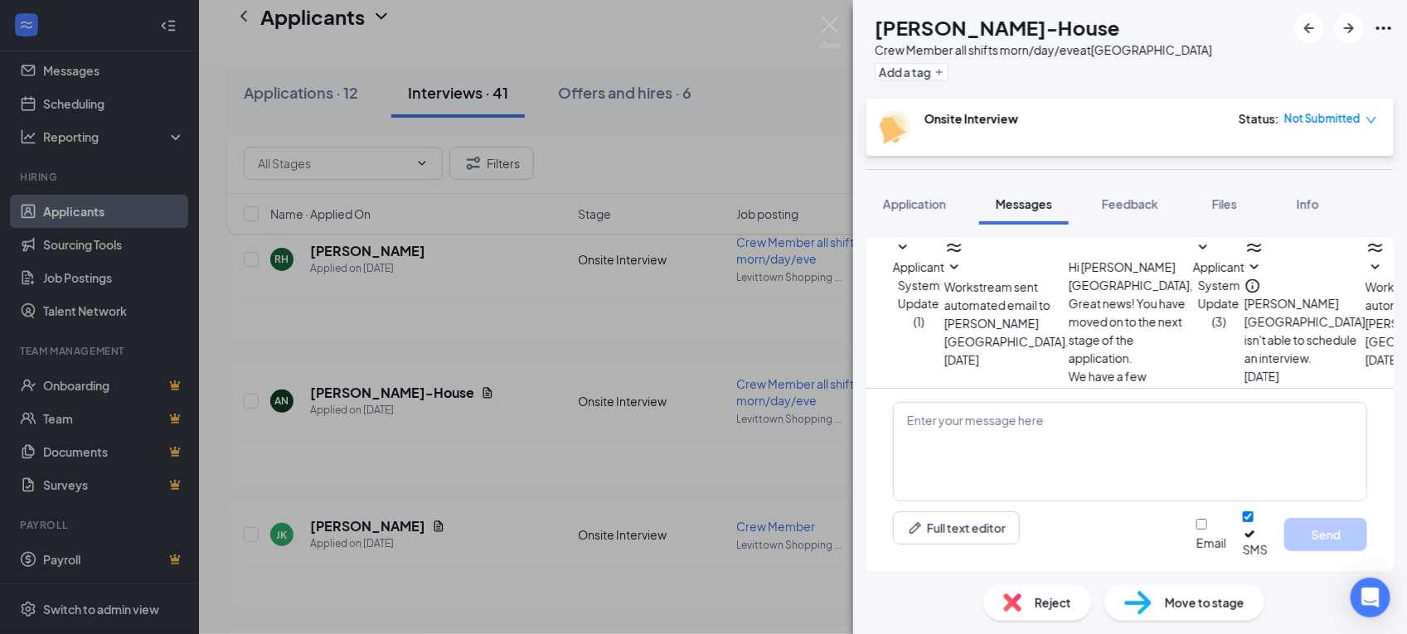
scroll to position [387, 0]
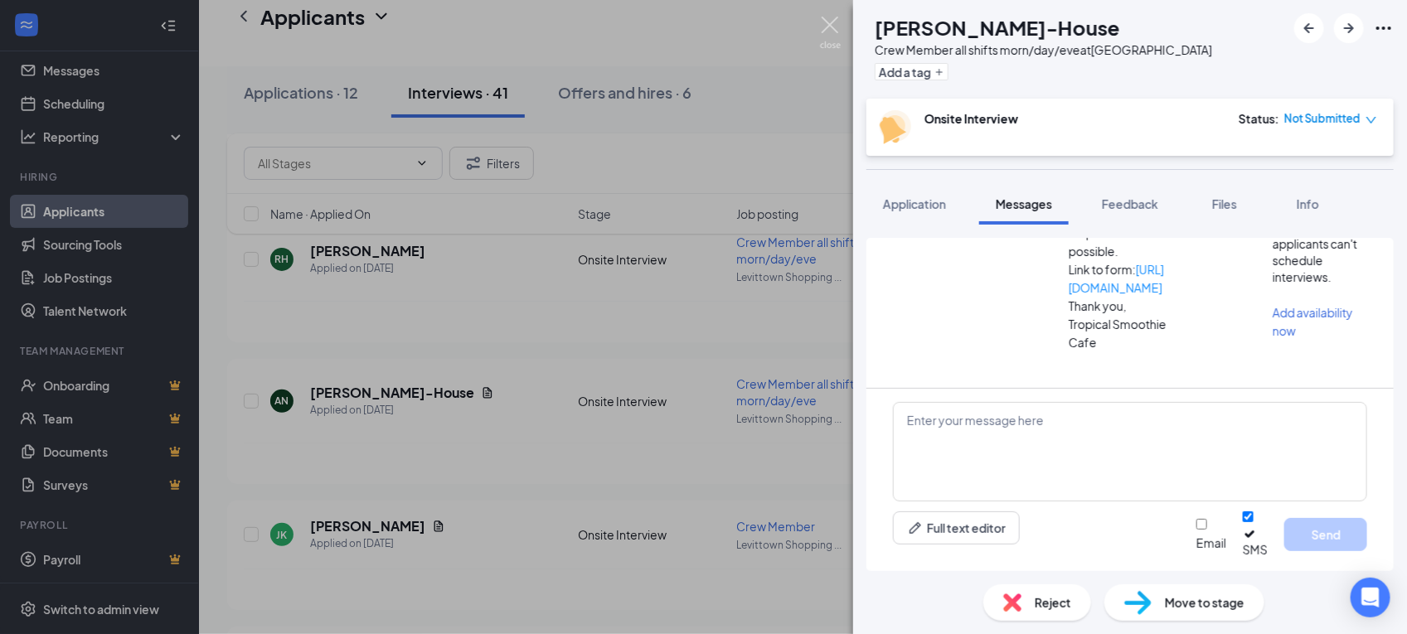
click at [822, 25] on img at bounding box center [830, 33] width 21 height 32
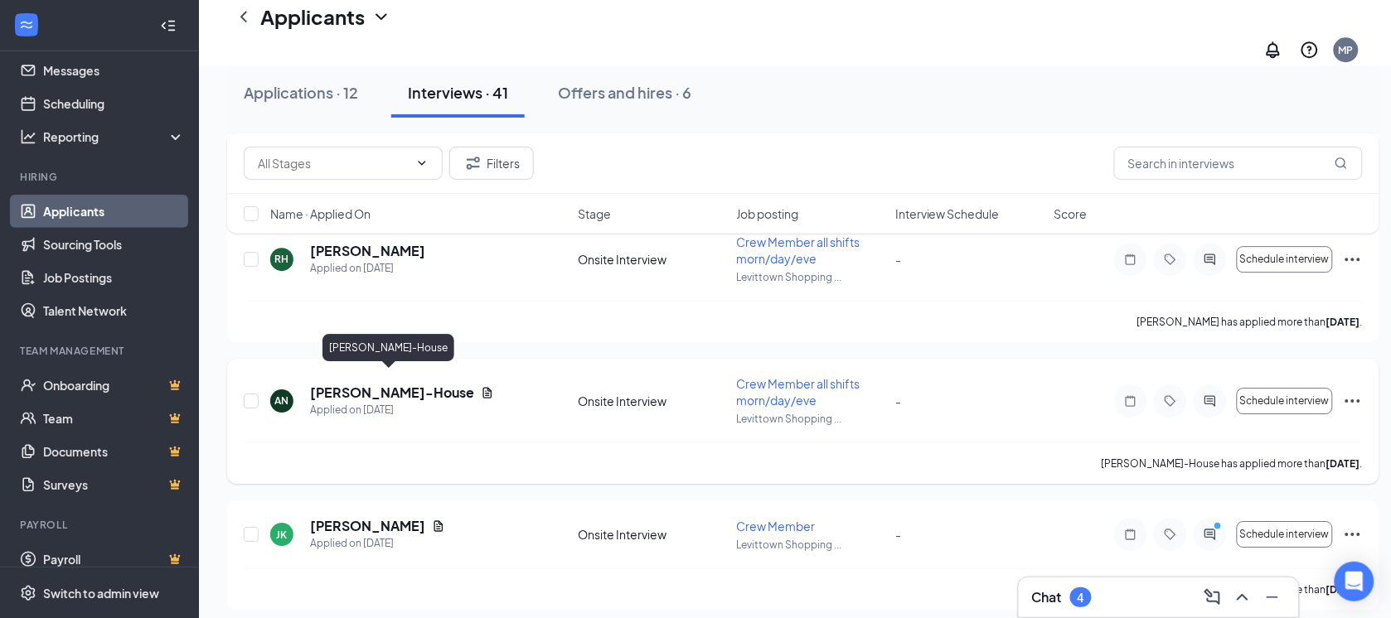
click at [419, 384] on h5 "[PERSON_NAME]-House" at bounding box center [392, 393] width 164 height 18
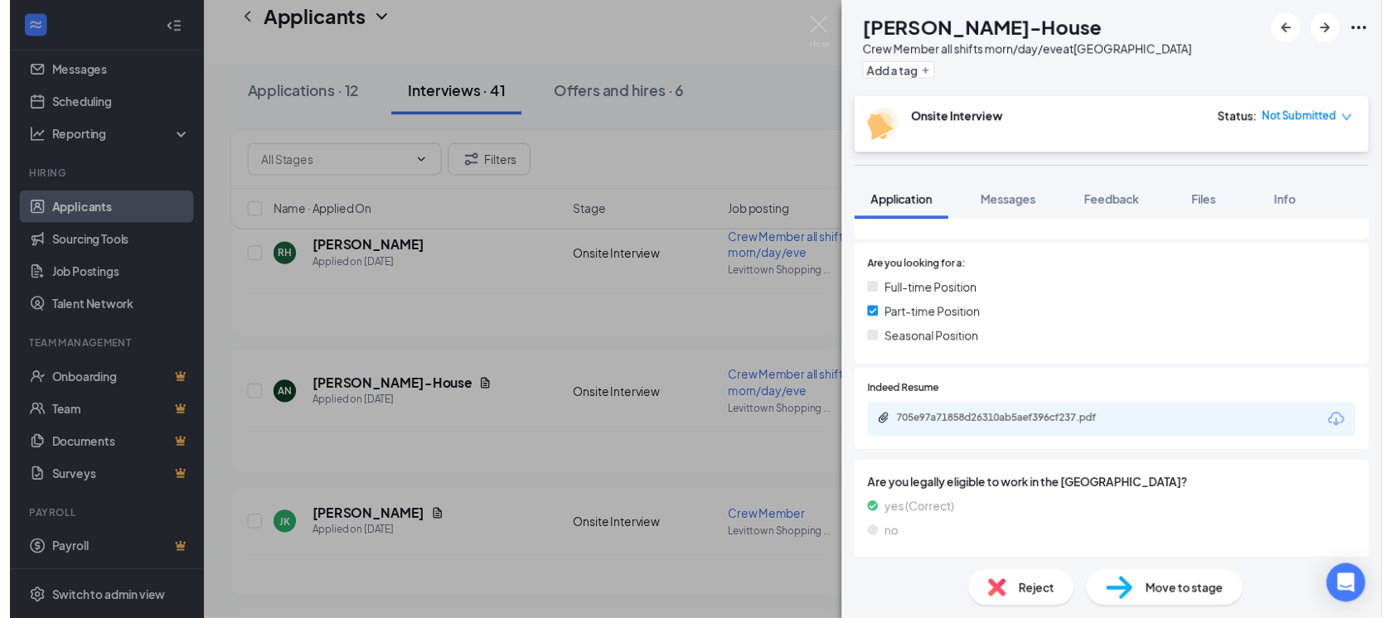
scroll to position [311, 0]
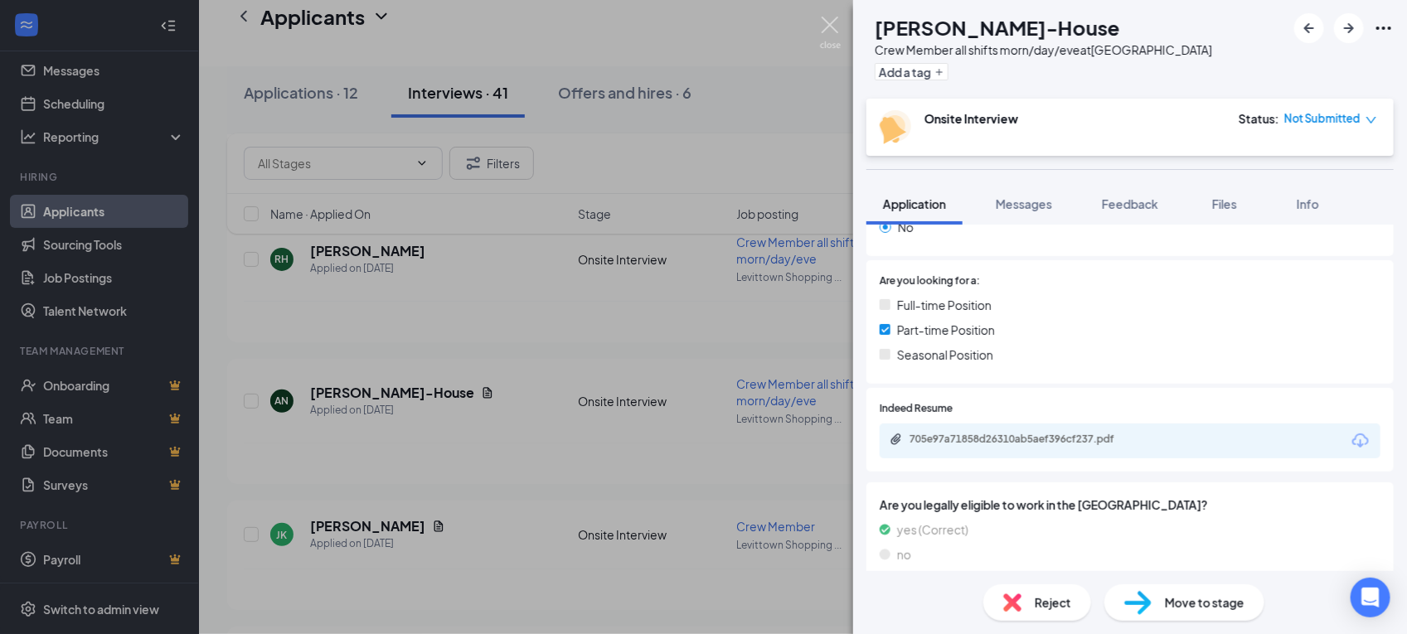
click at [837, 31] on img at bounding box center [830, 33] width 21 height 32
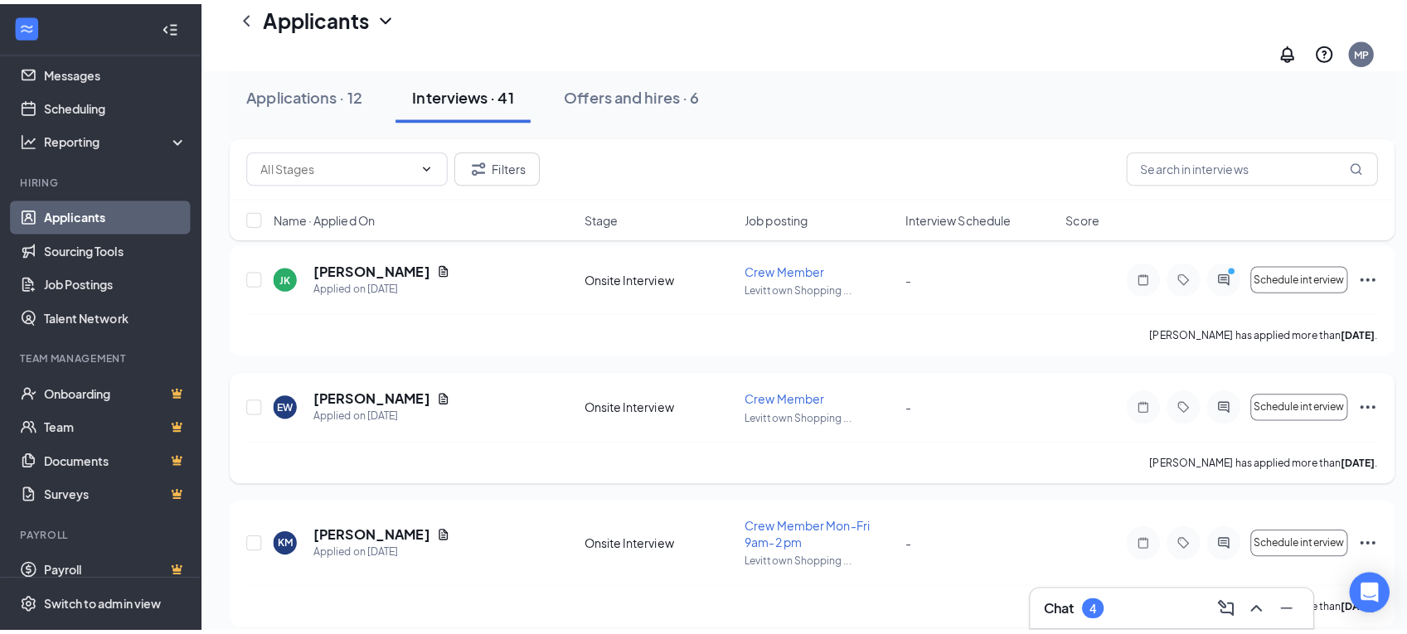
scroll to position [1658, 0]
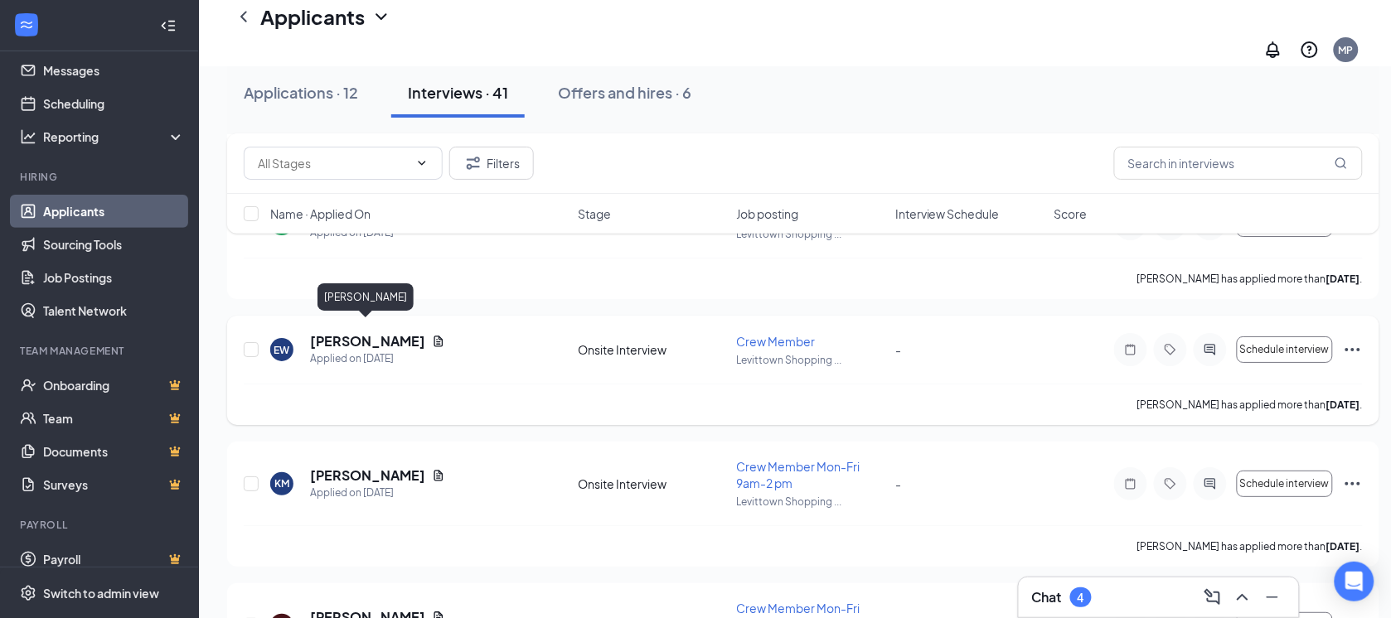
click at [342, 333] on h5 "[PERSON_NAME]" at bounding box center [367, 341] width 115 height 18
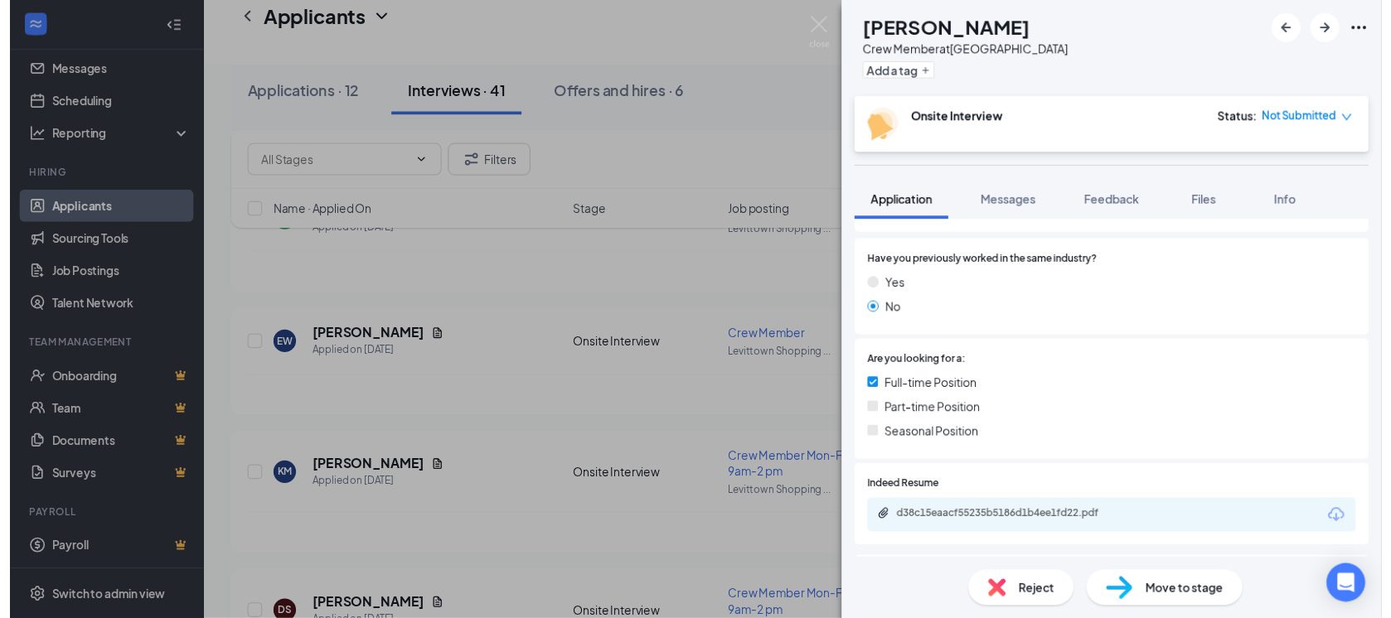
scroll to position [207, 0]
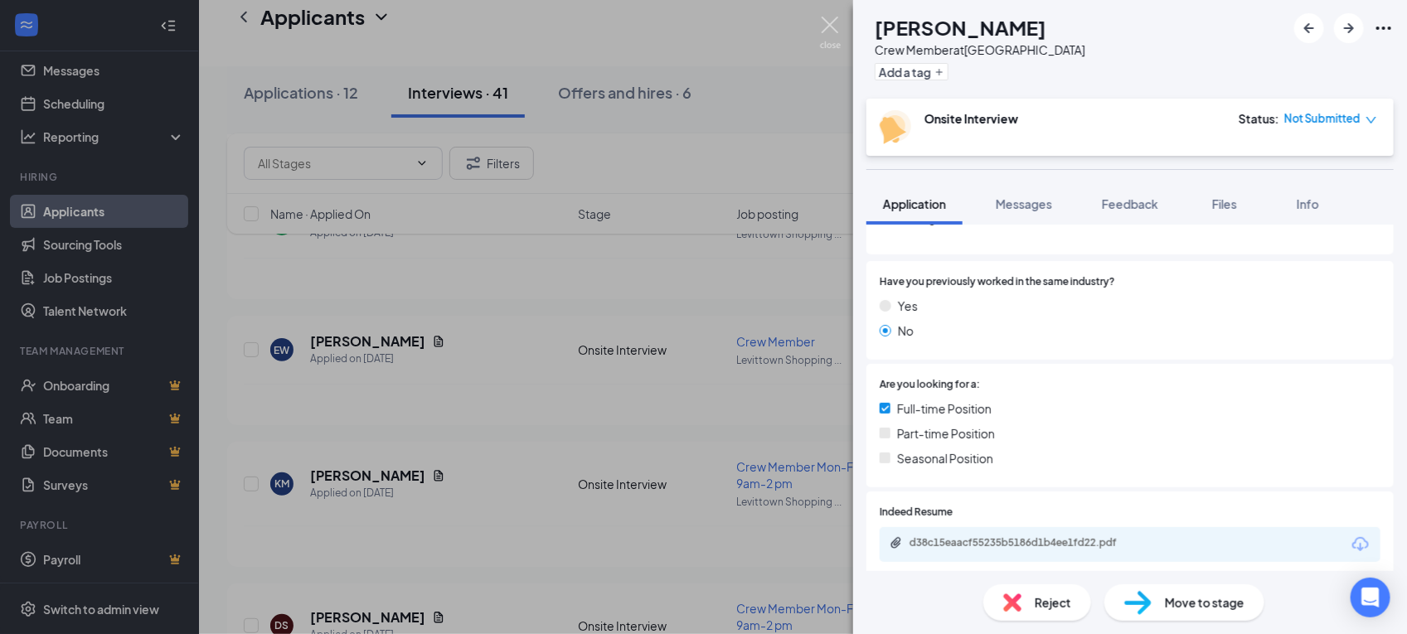
click at [826, 30] on img at bounding box center [830, 33] width 21 height 32
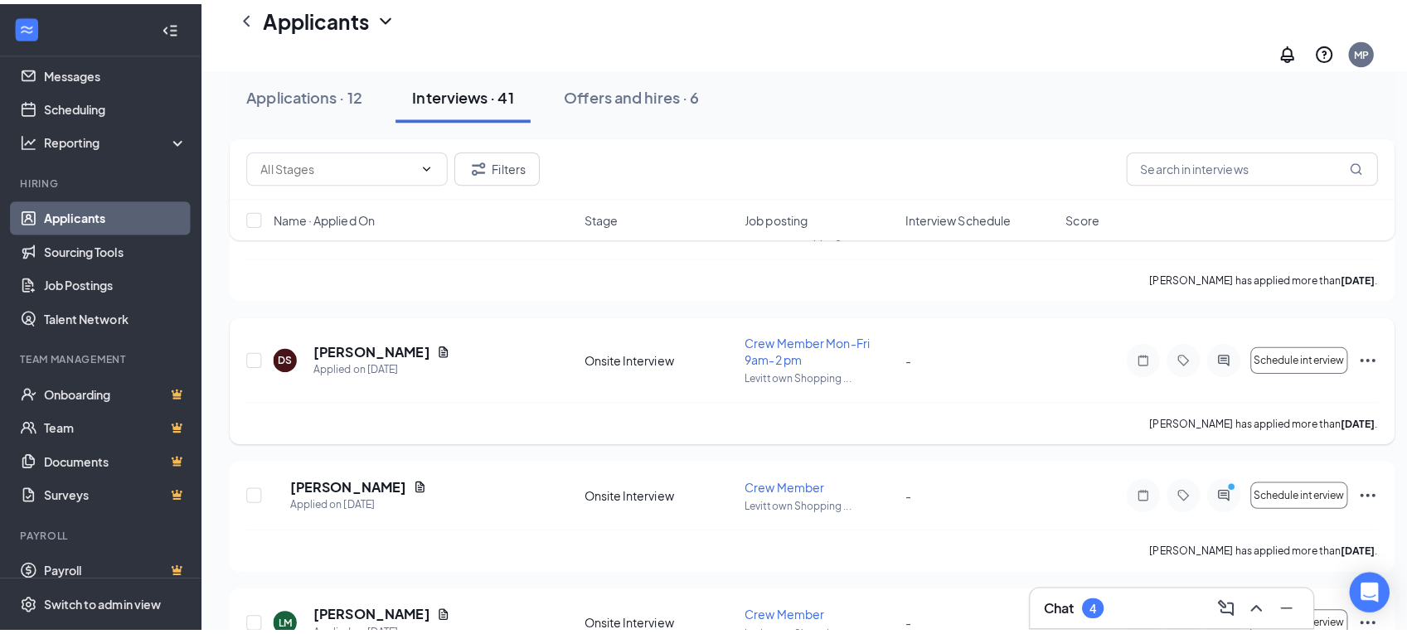
scroll to position [1969, 0]
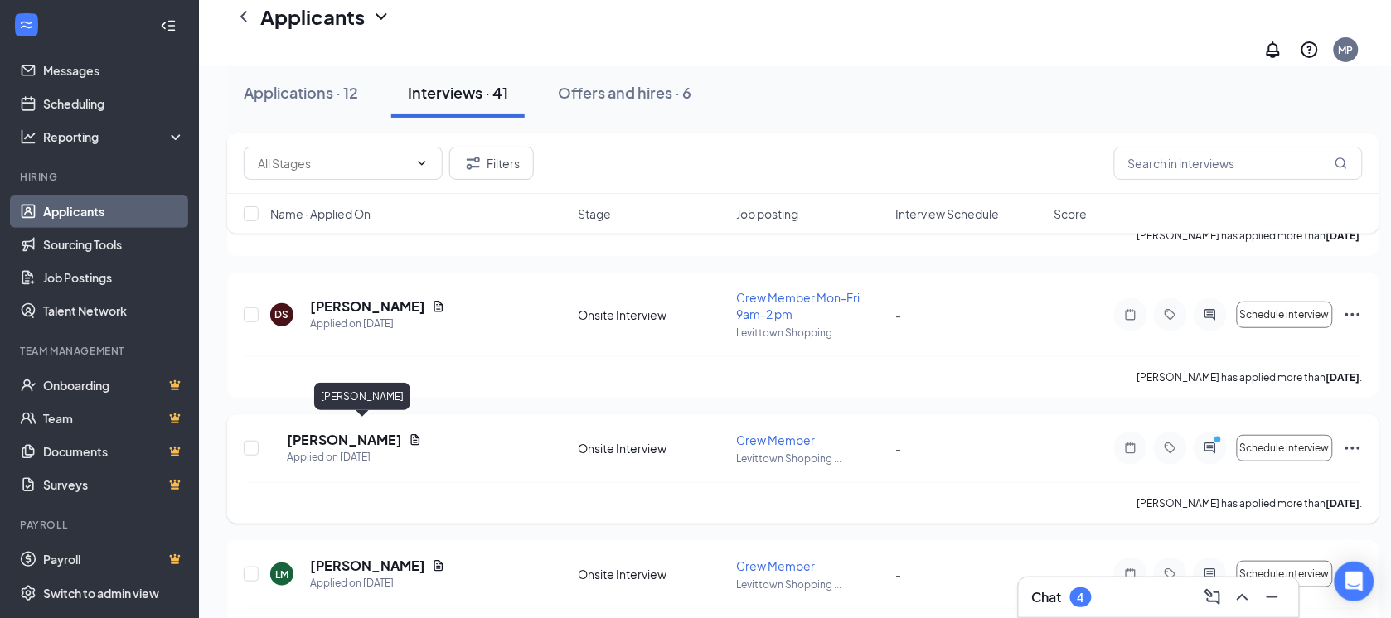
click at [352, 431] on h5 "[PERSON_NAME]" at bounding box center [344, 440] width 115 height 18
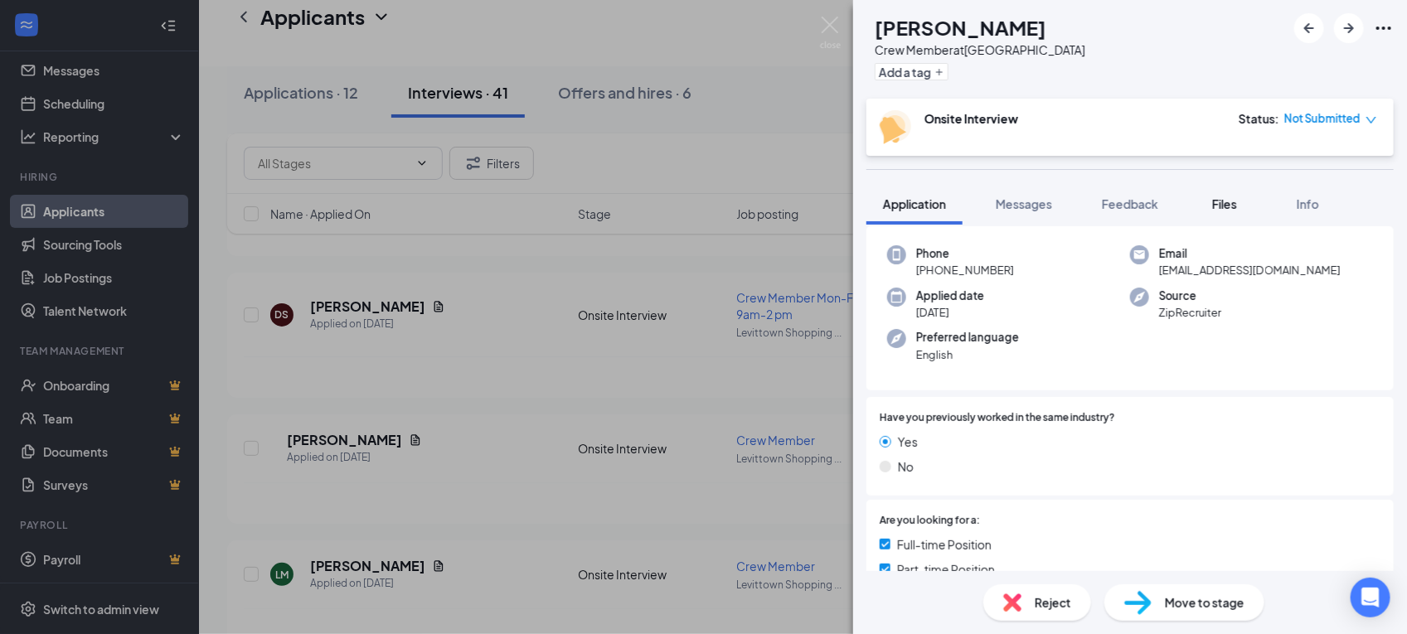
scroll to position [104, 0]
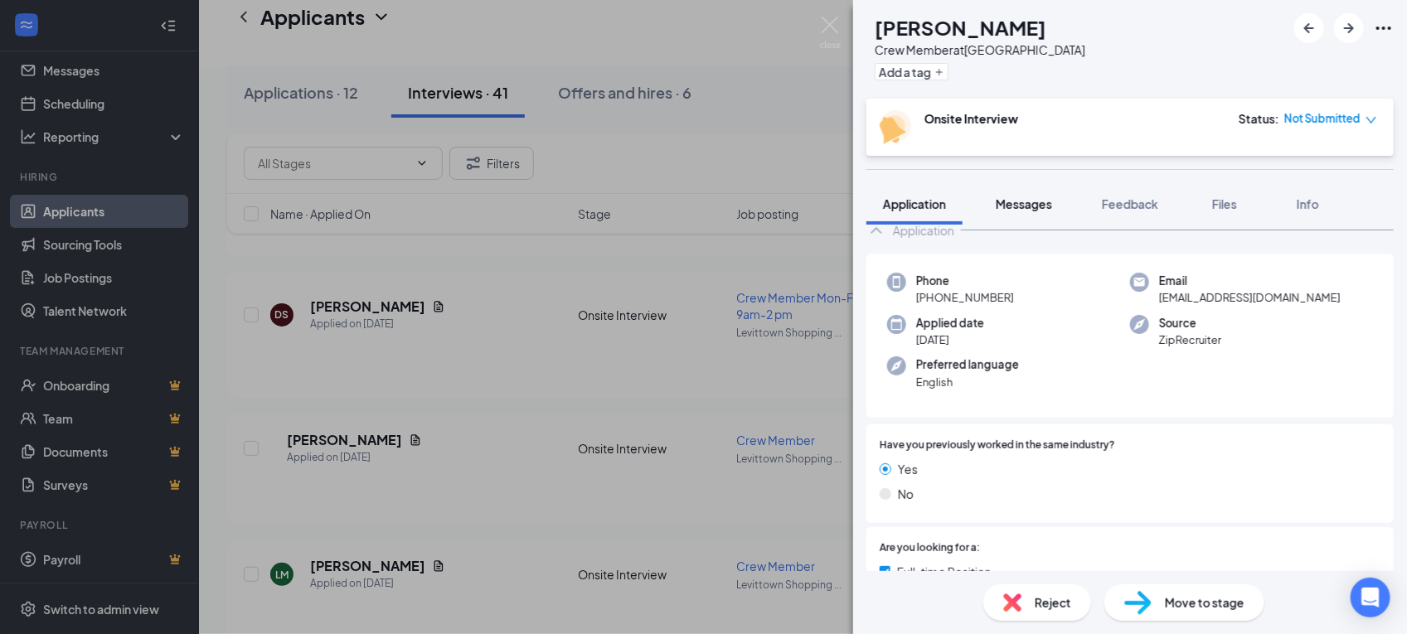
click at [1033, 203] on span "Messages" at bounding box center [1023, 203] width 56 height 15
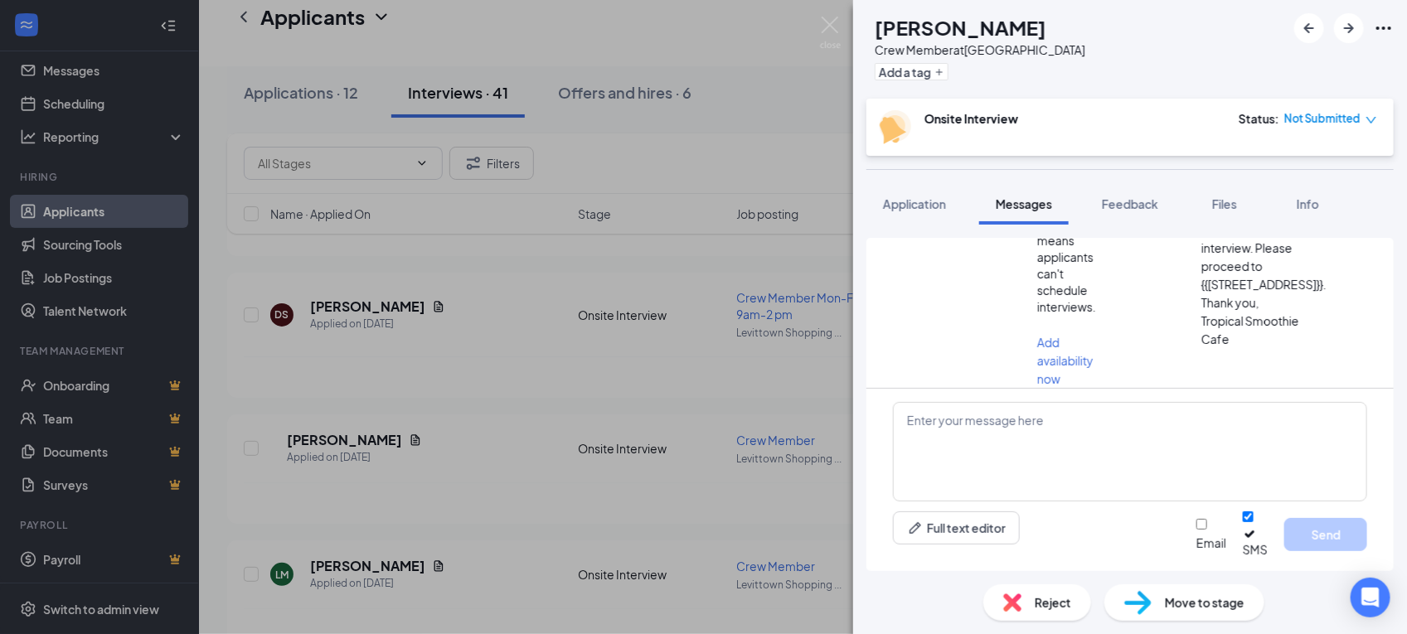
scroll to position [835, 0]
click at [827, 23] on img at bounding box center [830, 33] width 21 height 32
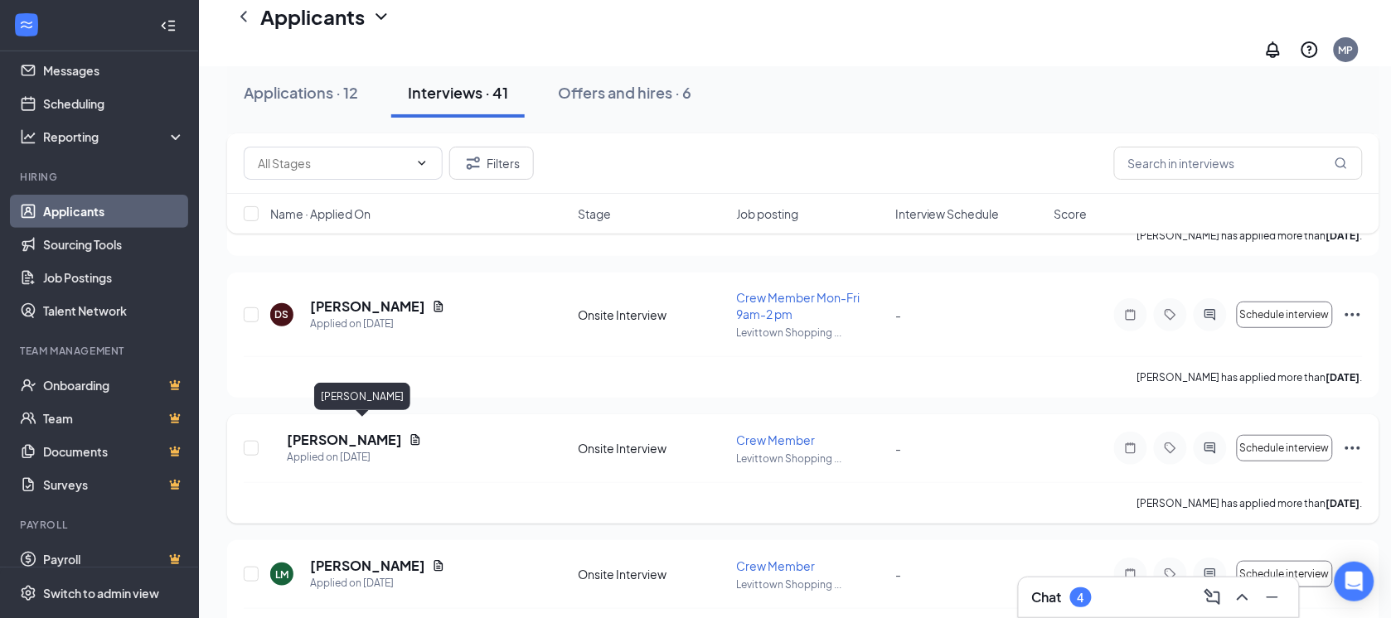
click at [381, 431] on h5 "[PERSON_NAME]" at bounding box center [344, 440] width 115 height 18
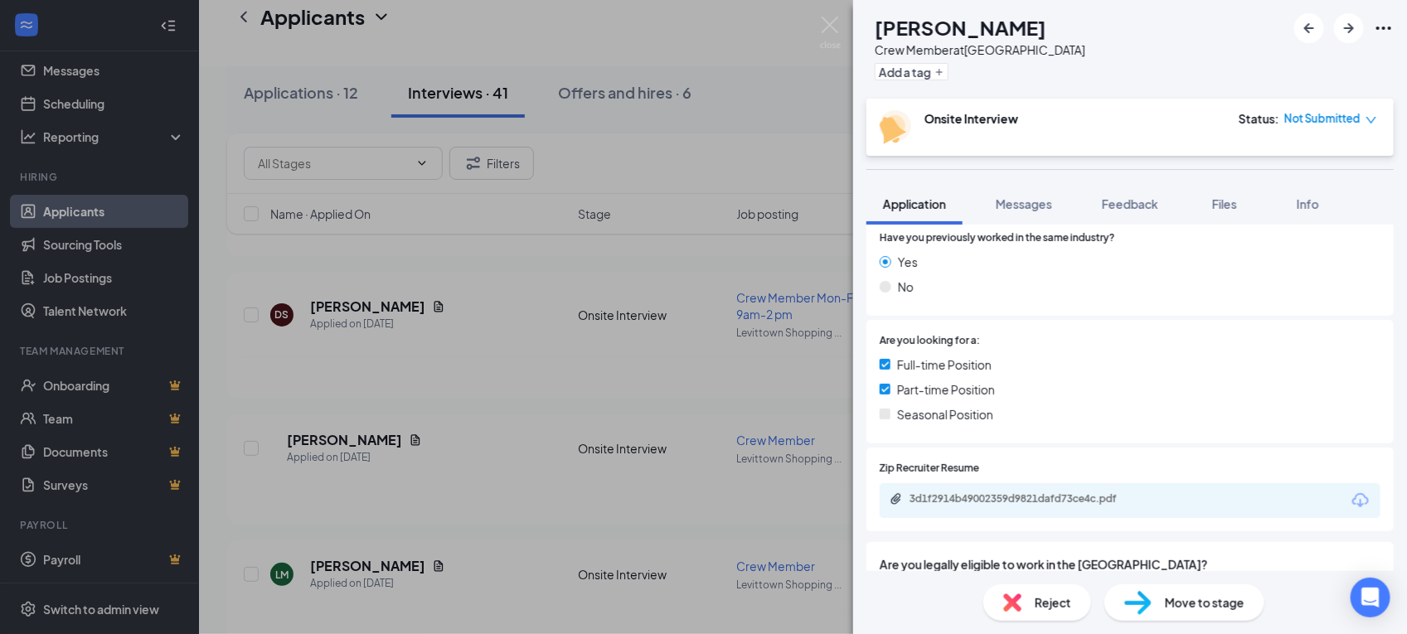
scroll to position [414, 0]
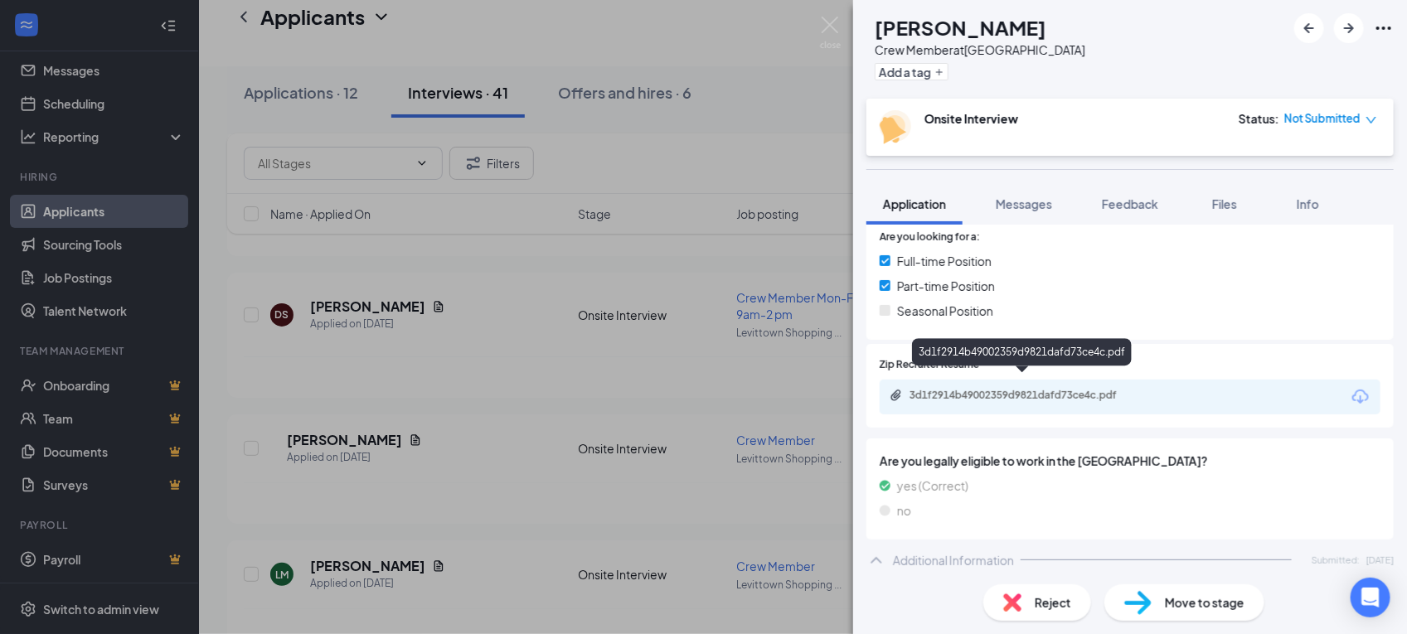
click at [1075, 389] on div "3d1f2914b49002359d9821dafd73ce4c.pdf" at bounding box center [1025, 395] width 232 height 13
